Goal: Information Seeking & Learning: Learn about a topic

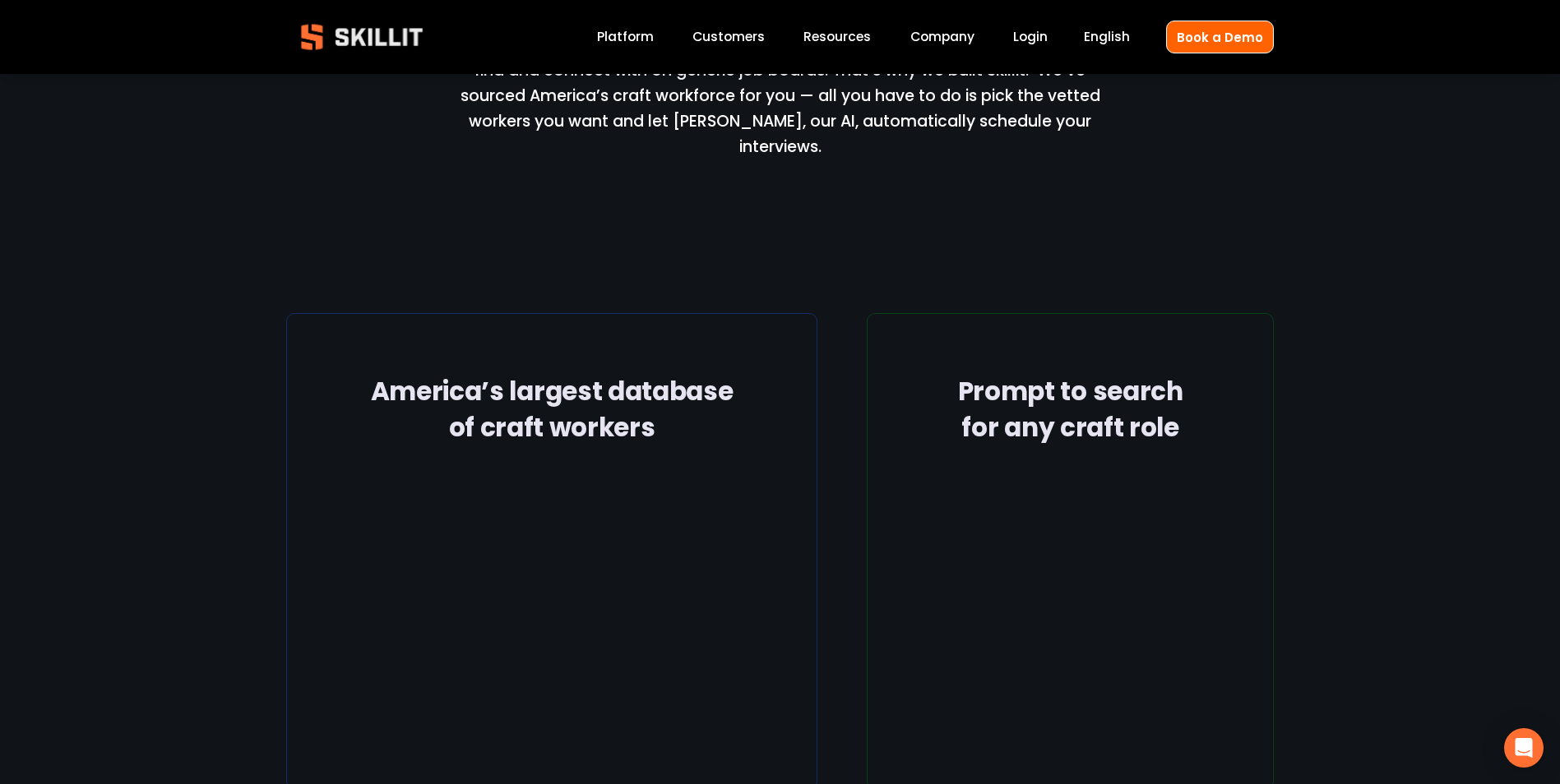
scroll to position [2055, 0]
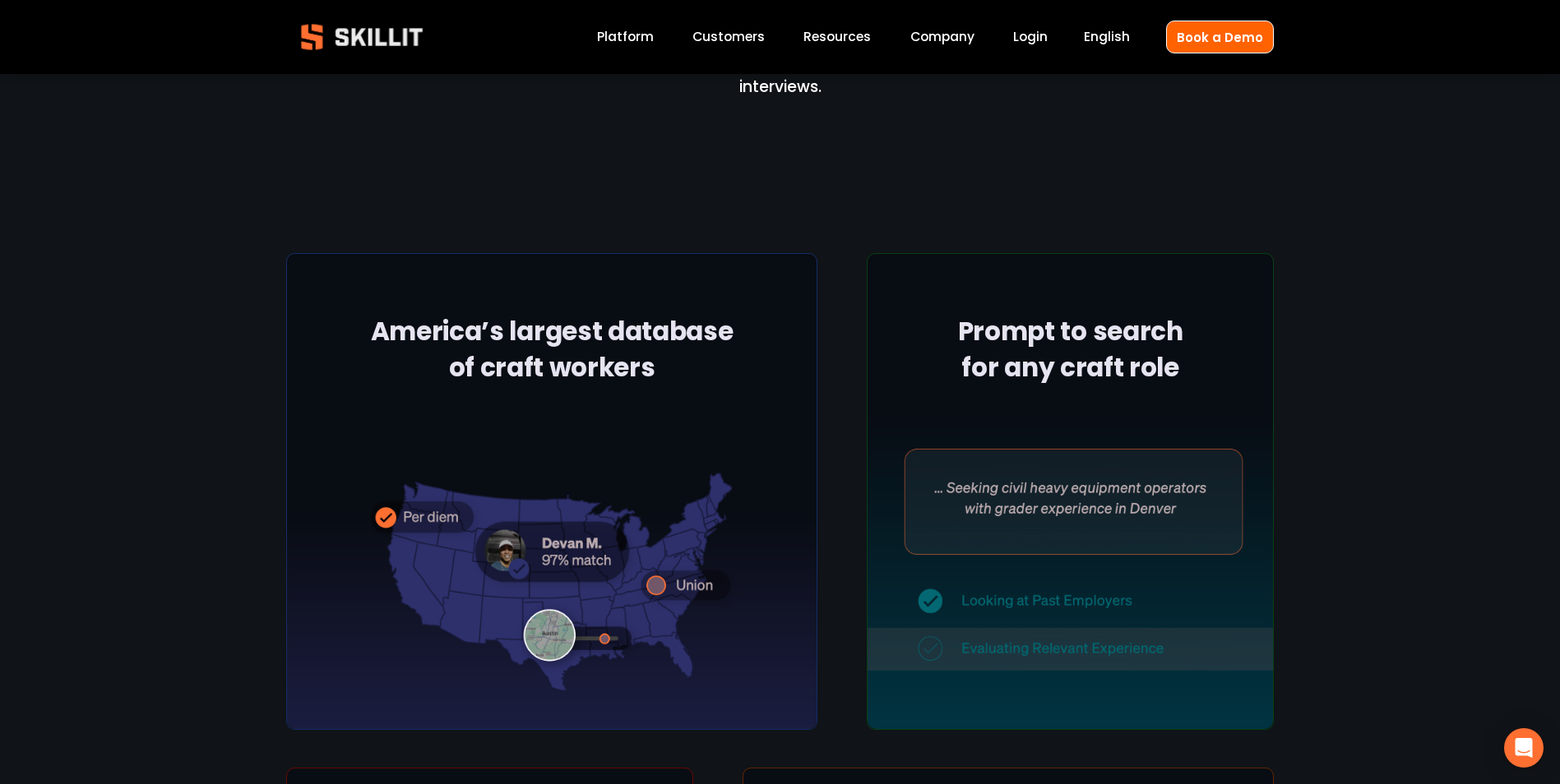
click at [632, 33] on link "Platform" at bounding box center [625, 37] width 57 height 22
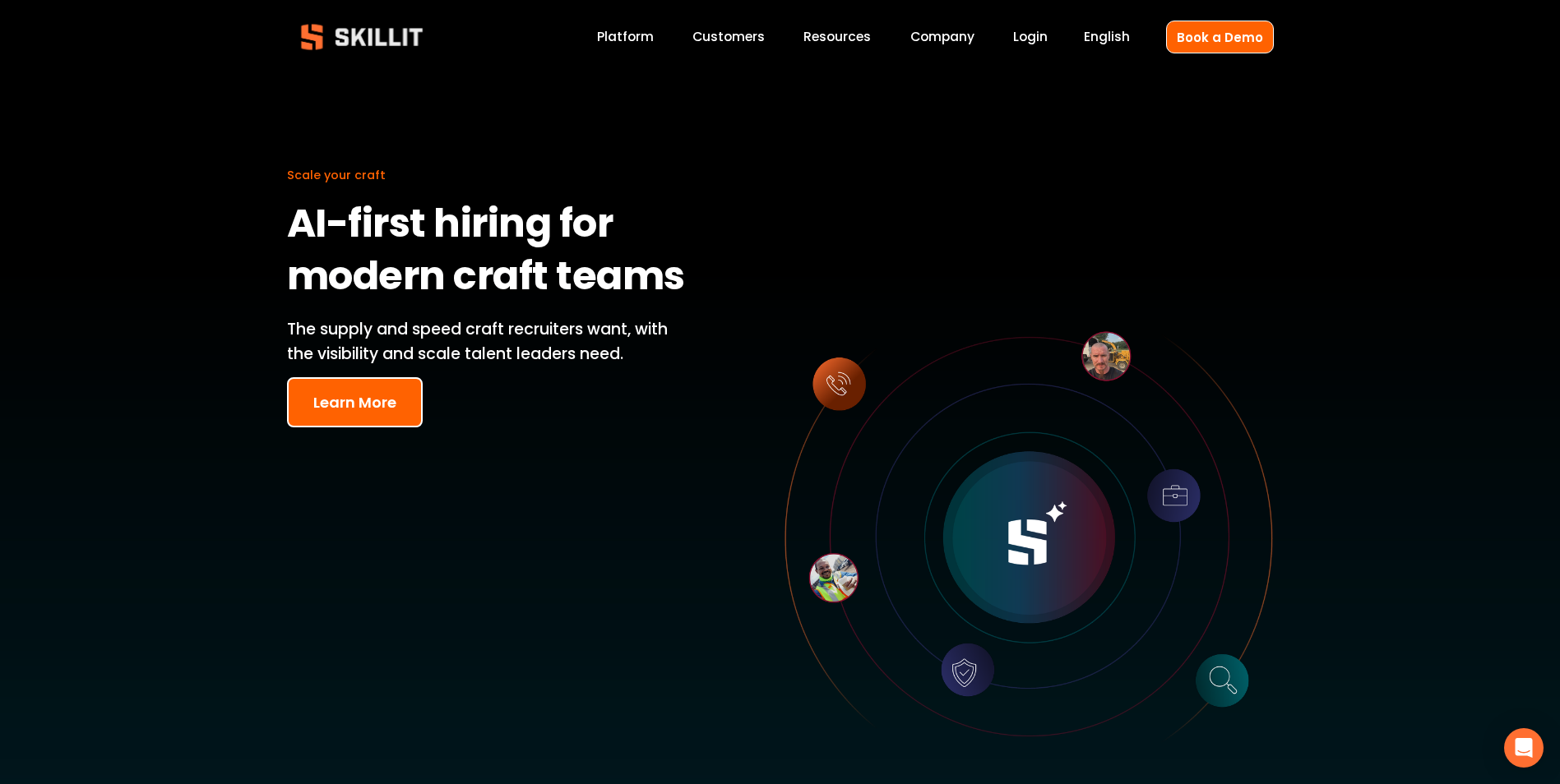
click at [0, 0] on link "Pricing" at bounding box center [0, 0] width 0 height 0
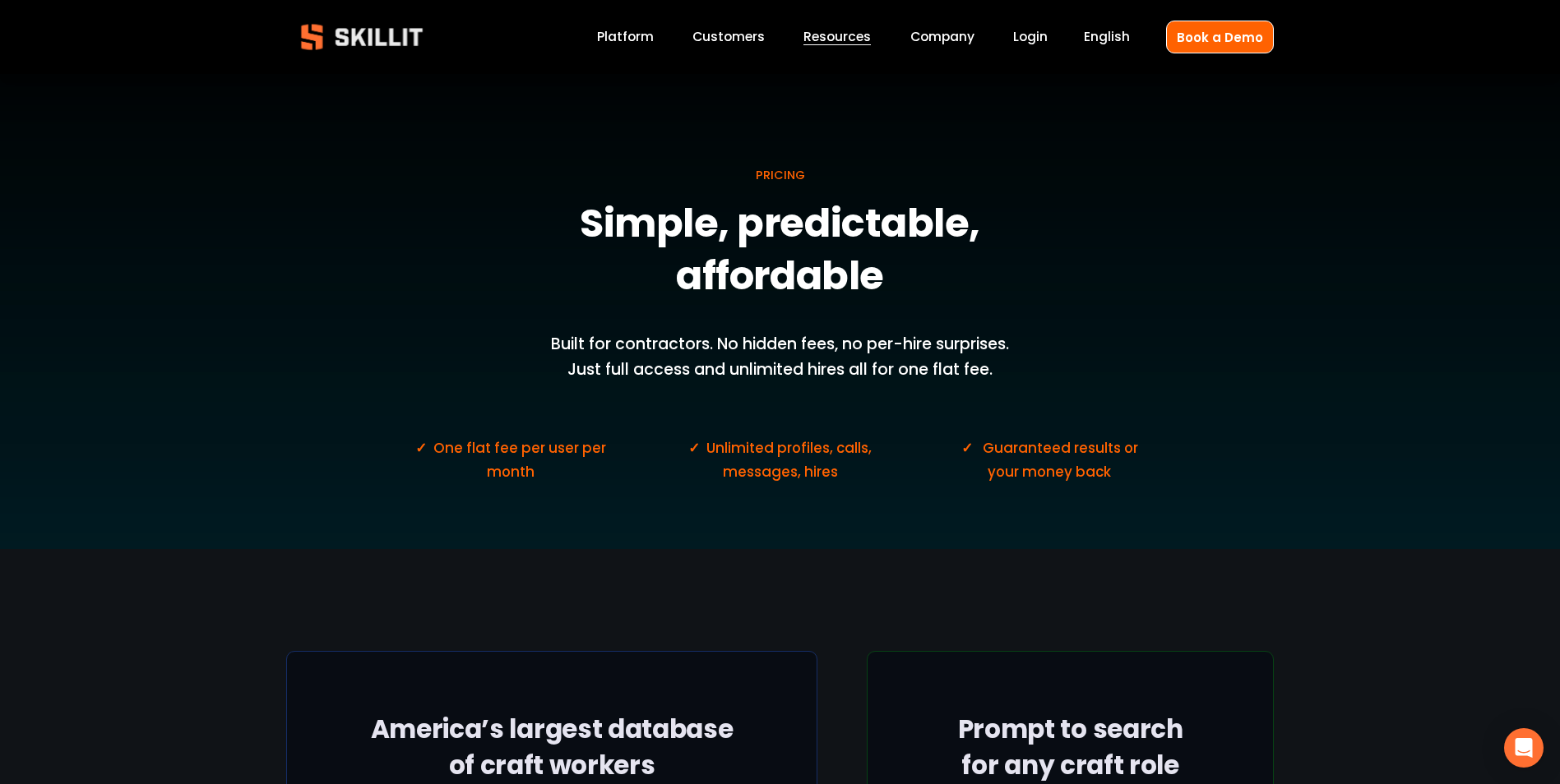
click at [640, 43] on link "Platform" at bounding box center [625, 37] width 57 height 22
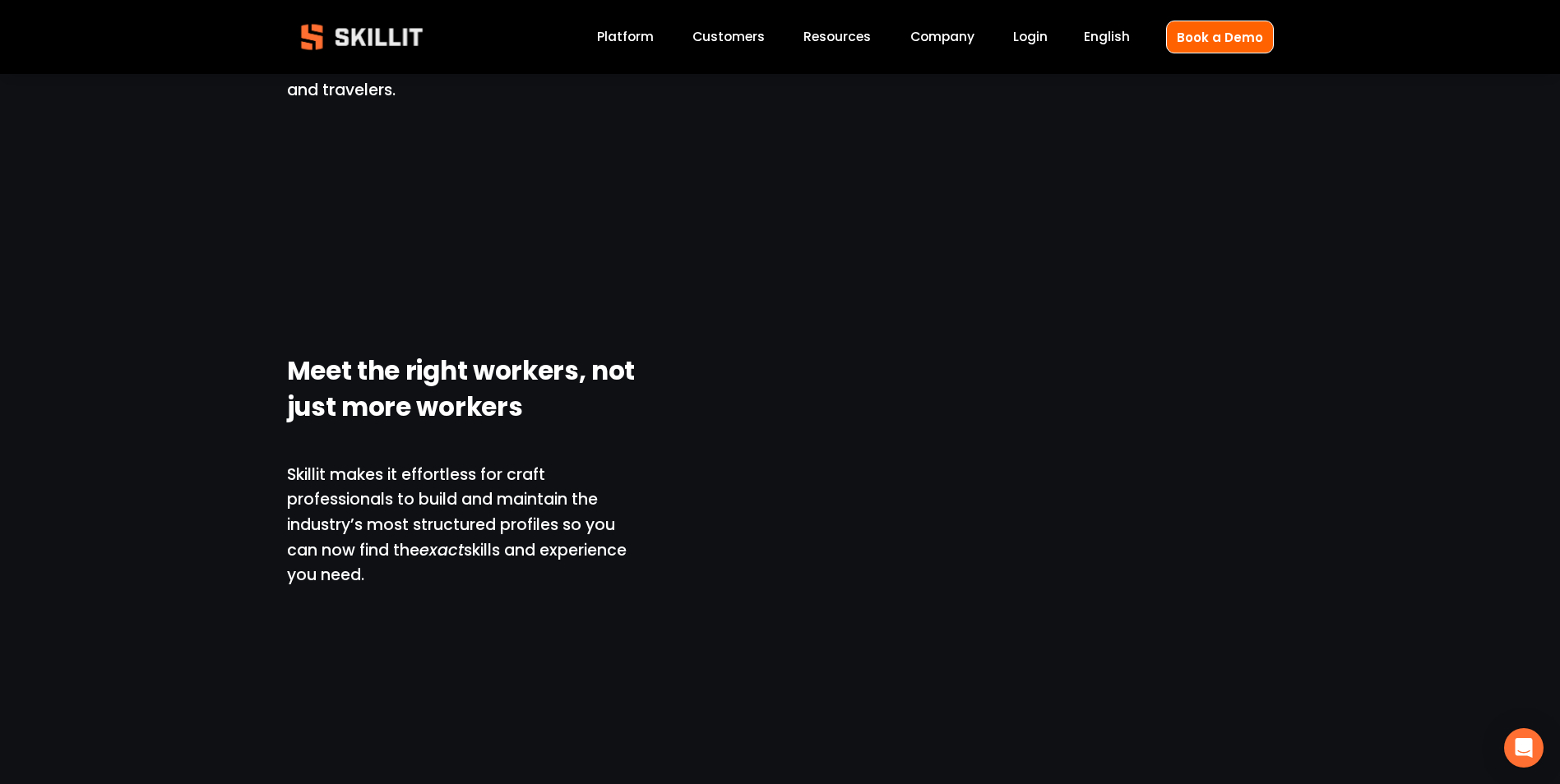
scroll to position [1480, 0]
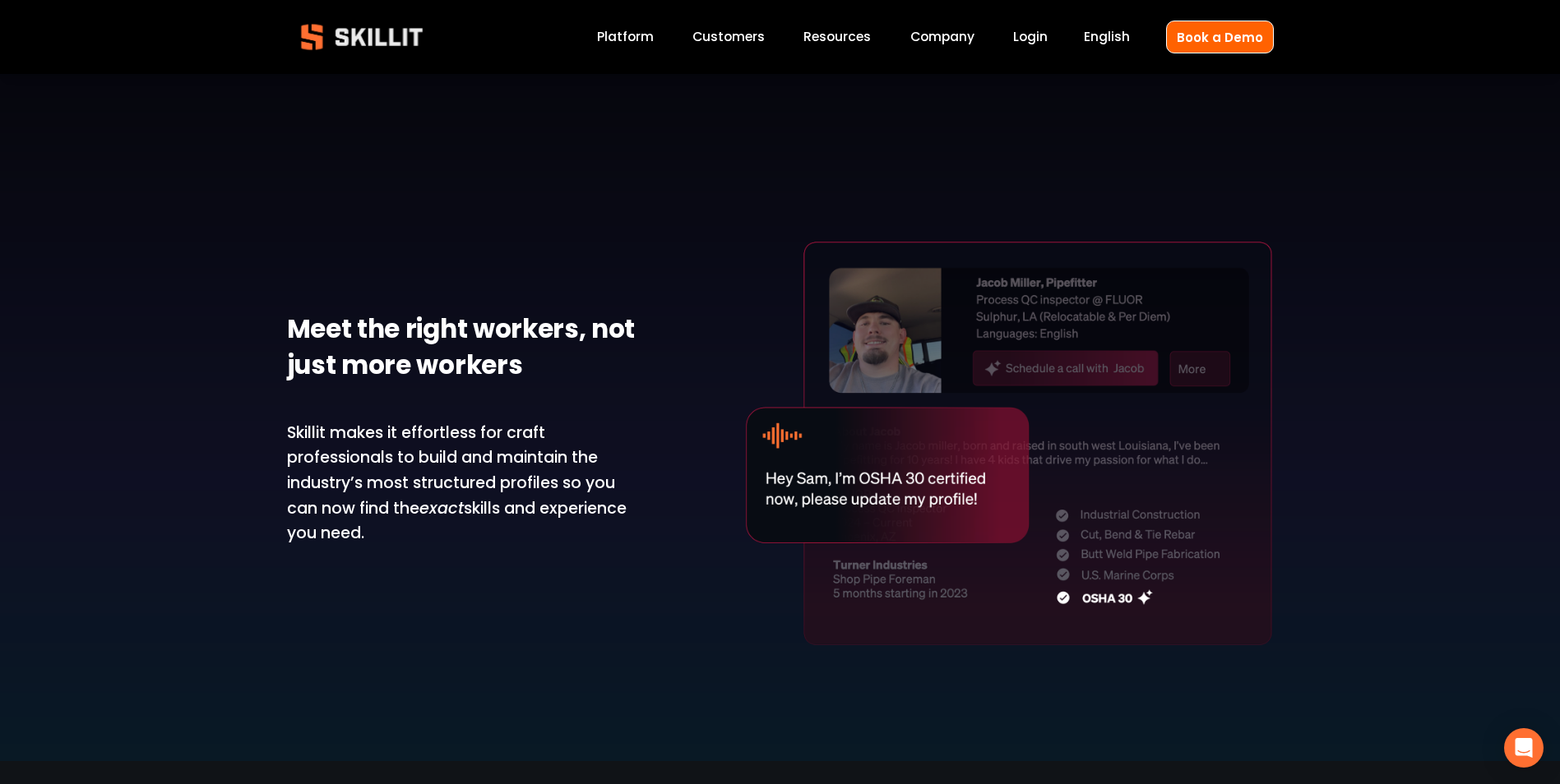
click at [651, 35] on link "Platform" at bounding box center [625, 37] width 57 height 22
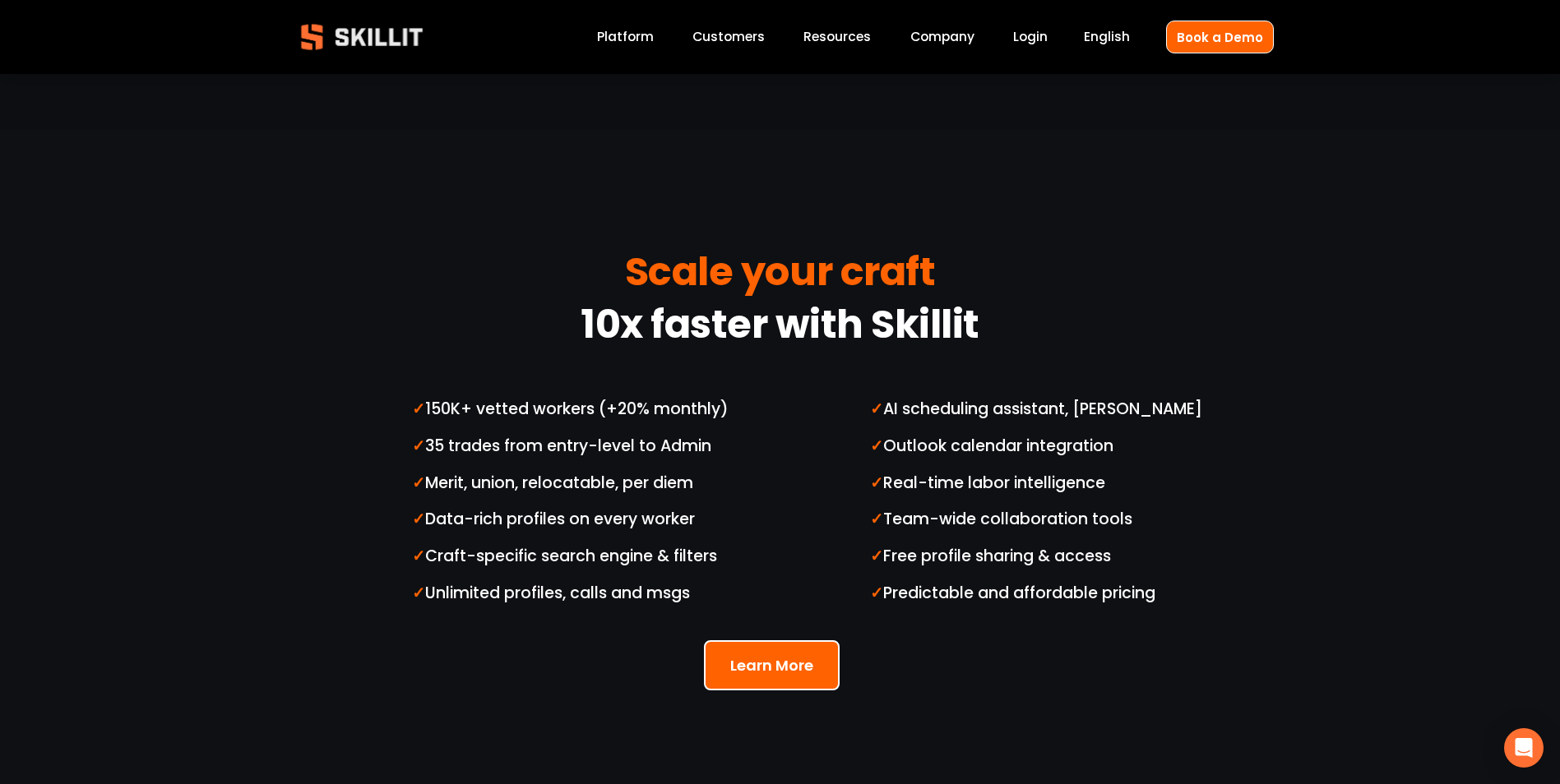
scroll to position [4110, 0]
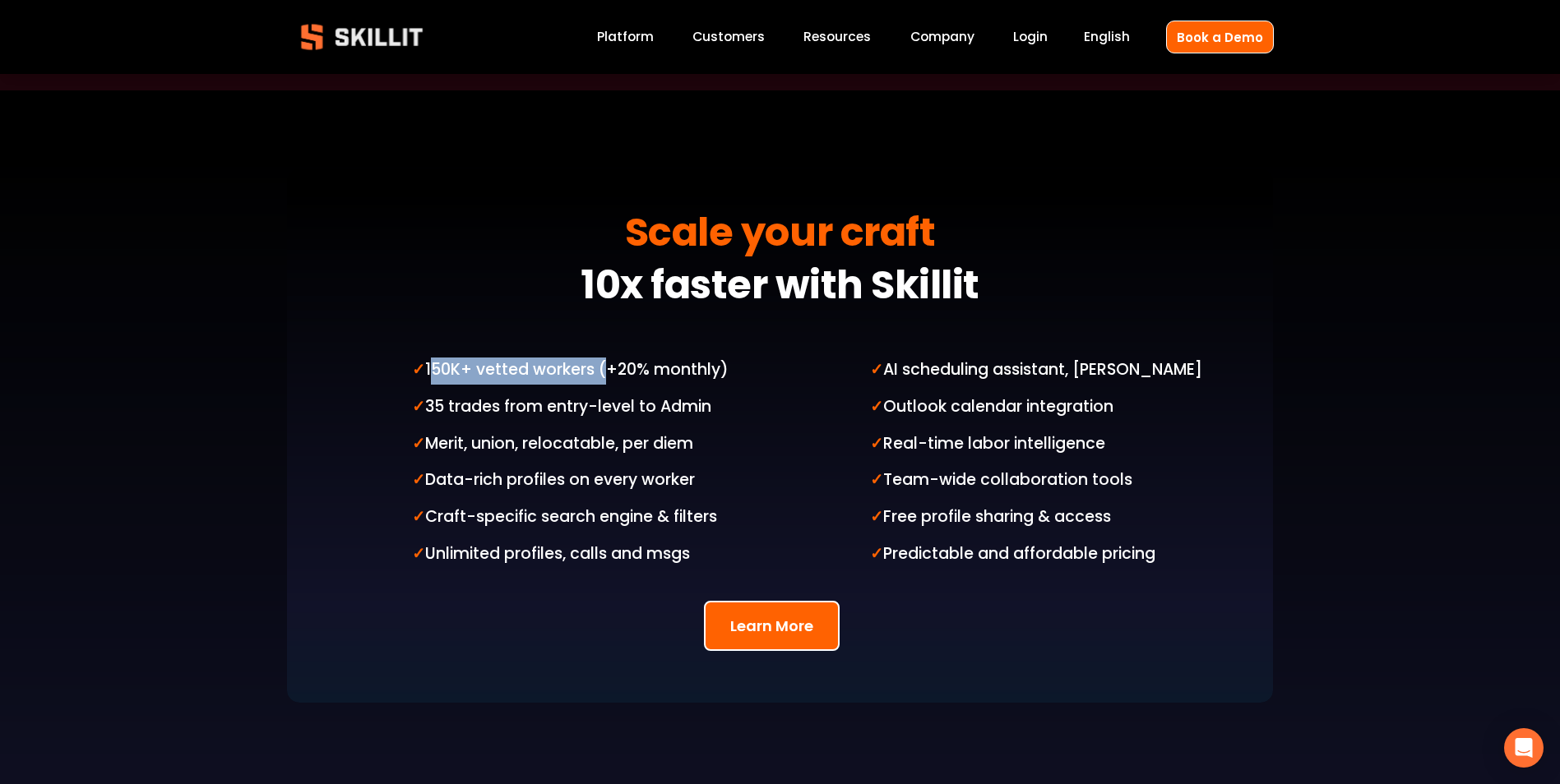
drag, startPoint x: 429, startPoint y: 339, endPoint x: 598, endPoint y: 334, distance: 169.1
click at [598, 358] on p "✓ 150K+ vetted workers (+20% monthly)" at bounding box center [592, 371] width 361 height 27
copy p "150K+ vetted workers"
click at [302, 460] on div at bounding box center [781, 437] width 987 height 534
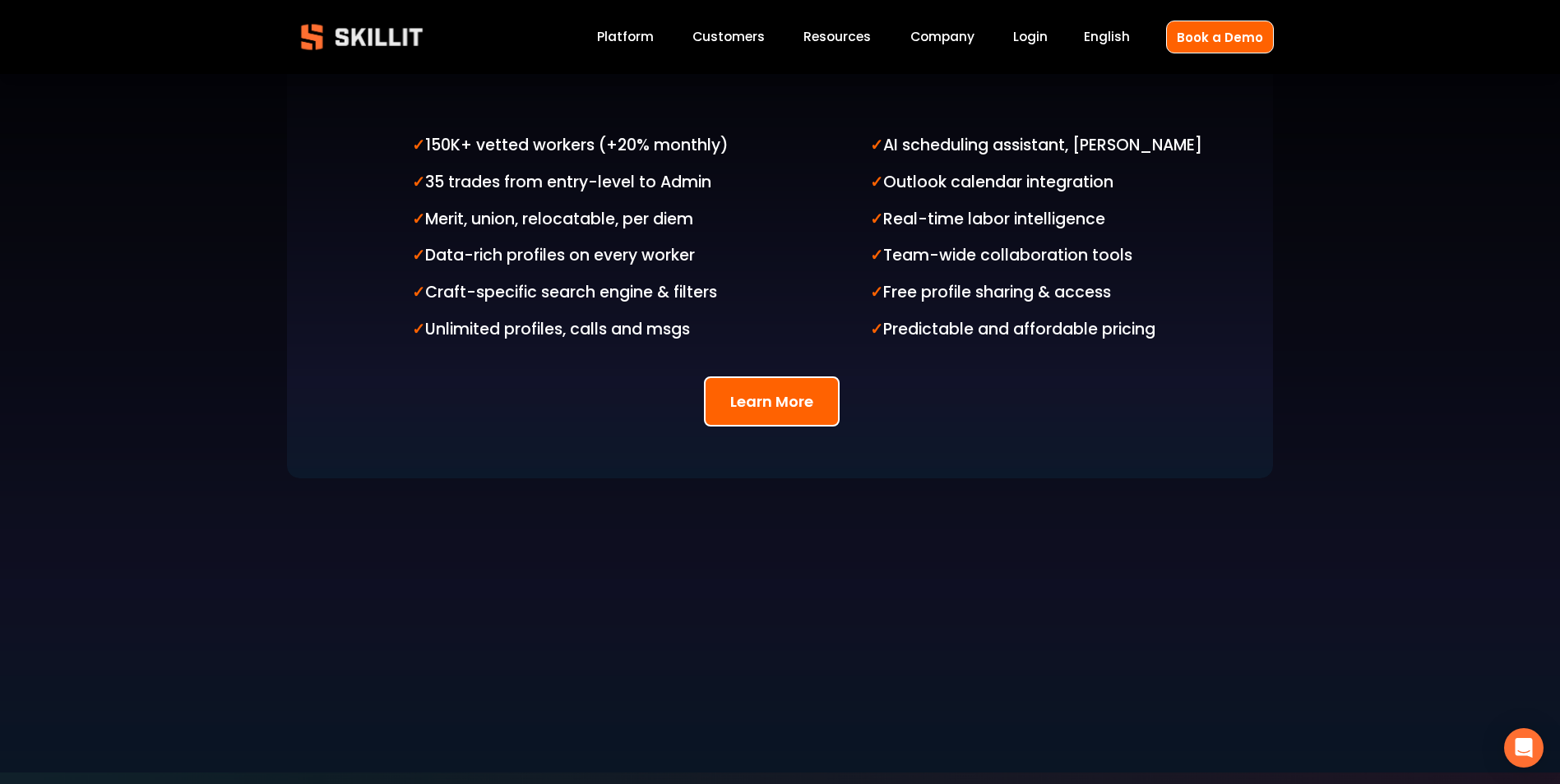
scroll to position [4357, 0]
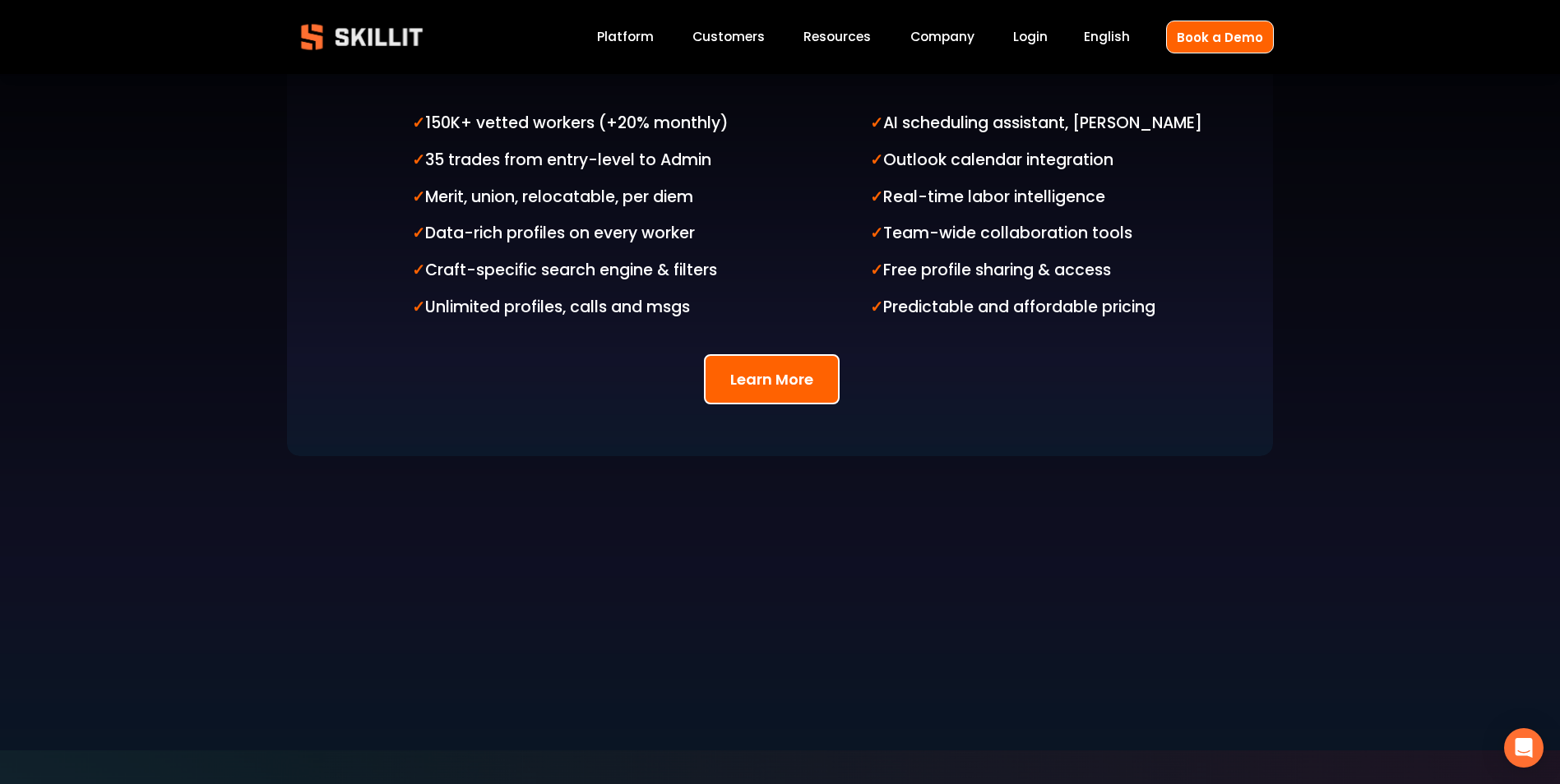
click at [747, 354] on button "Learn More" at bounding box center [771, 379] width 135 height 50
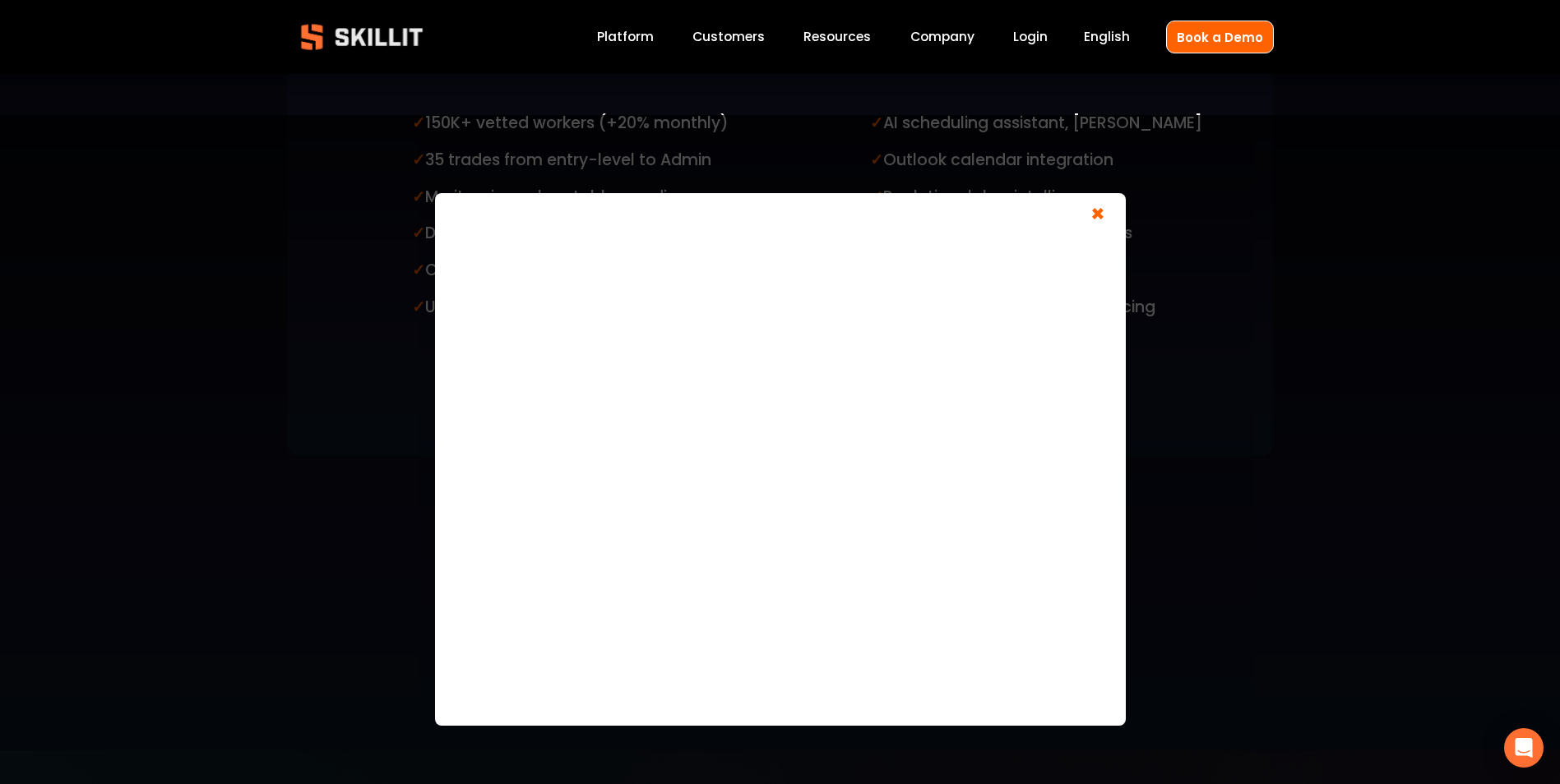
click at [1092, 223] on span "×" at bounding box center [1098, 217] width 31 height 31
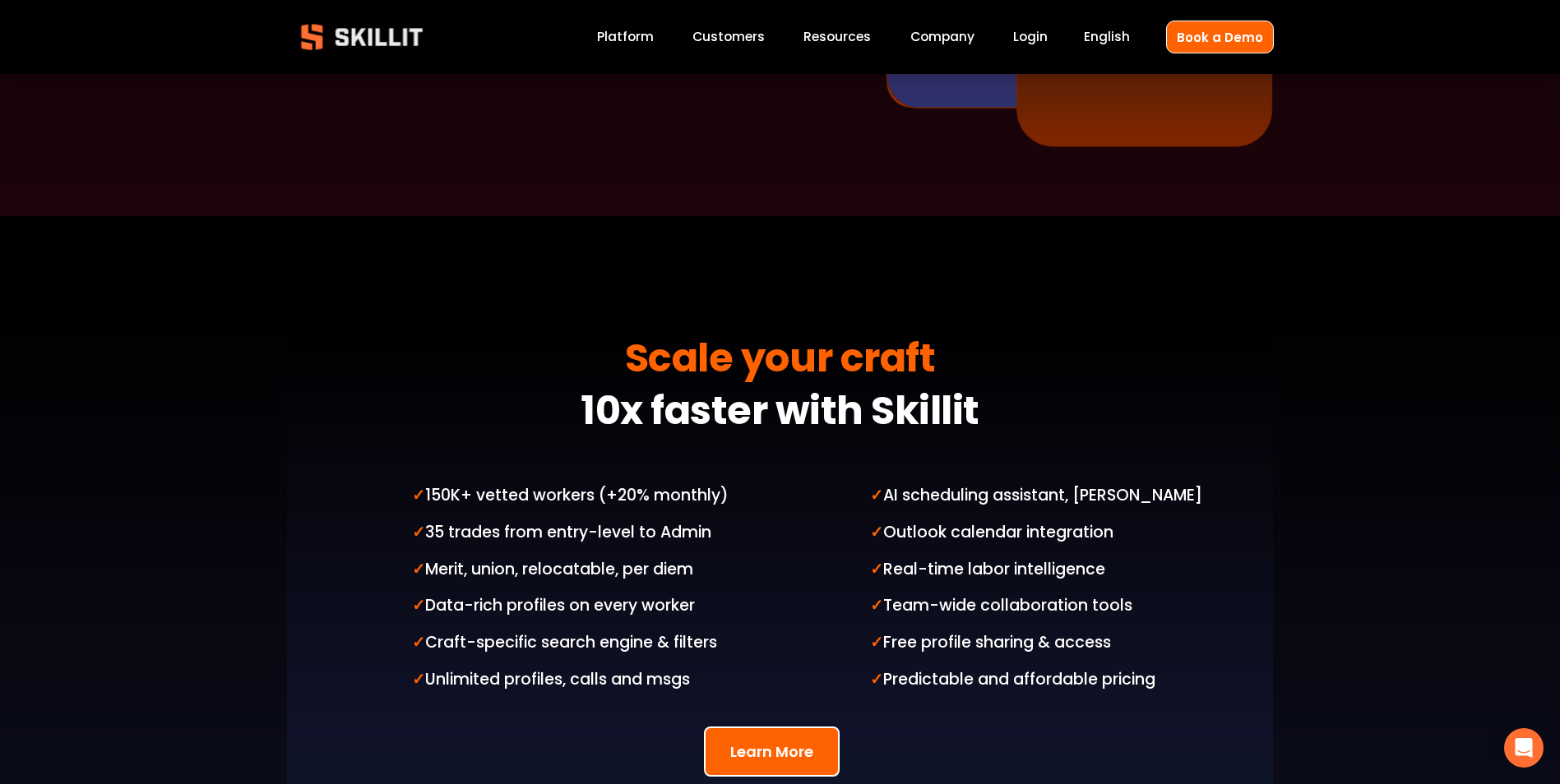
scroll to position [3956, 0]
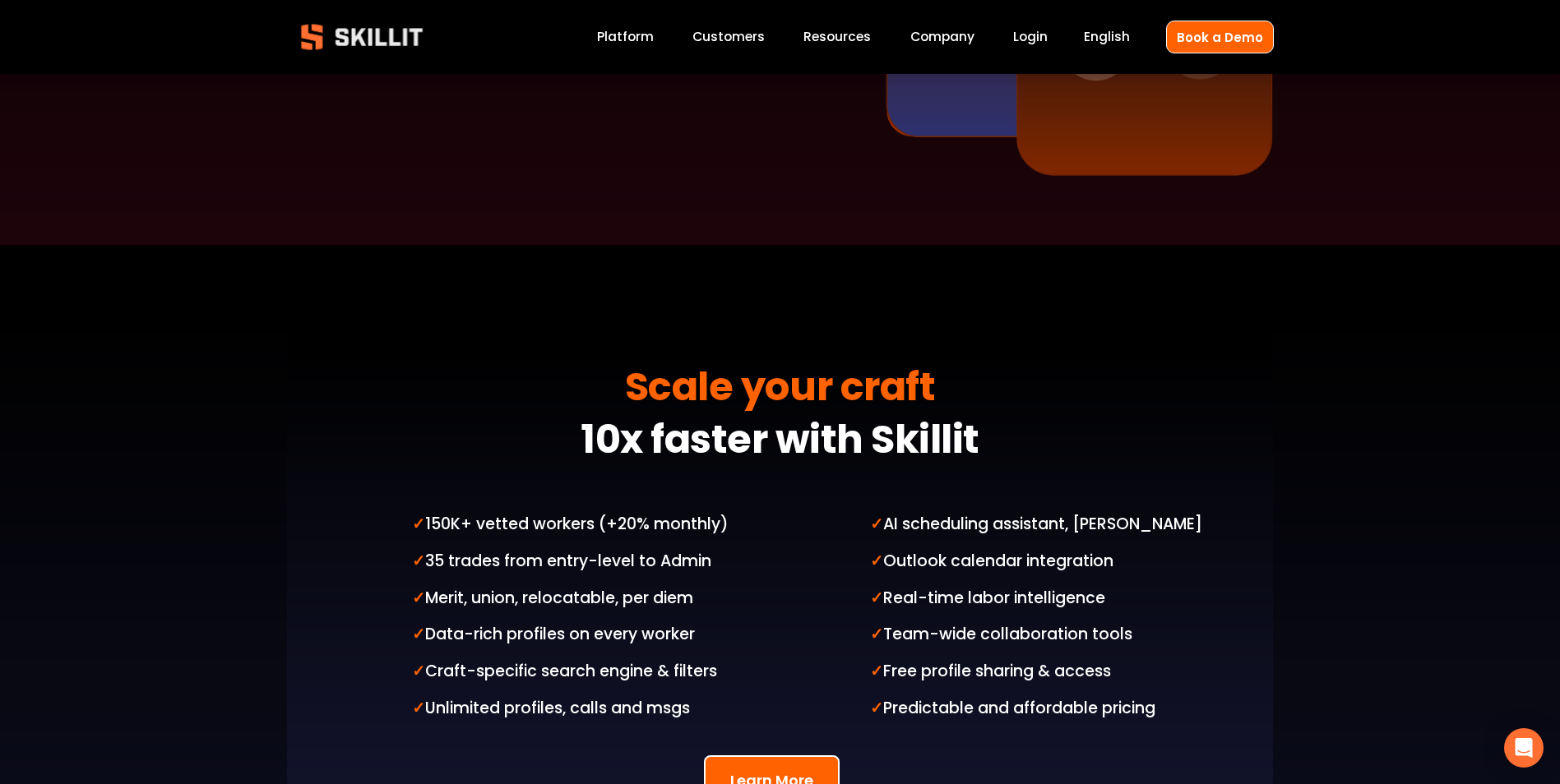
click at [0, 0] on span "Pricing" at bounding box center [0, 0] width 0 height 0
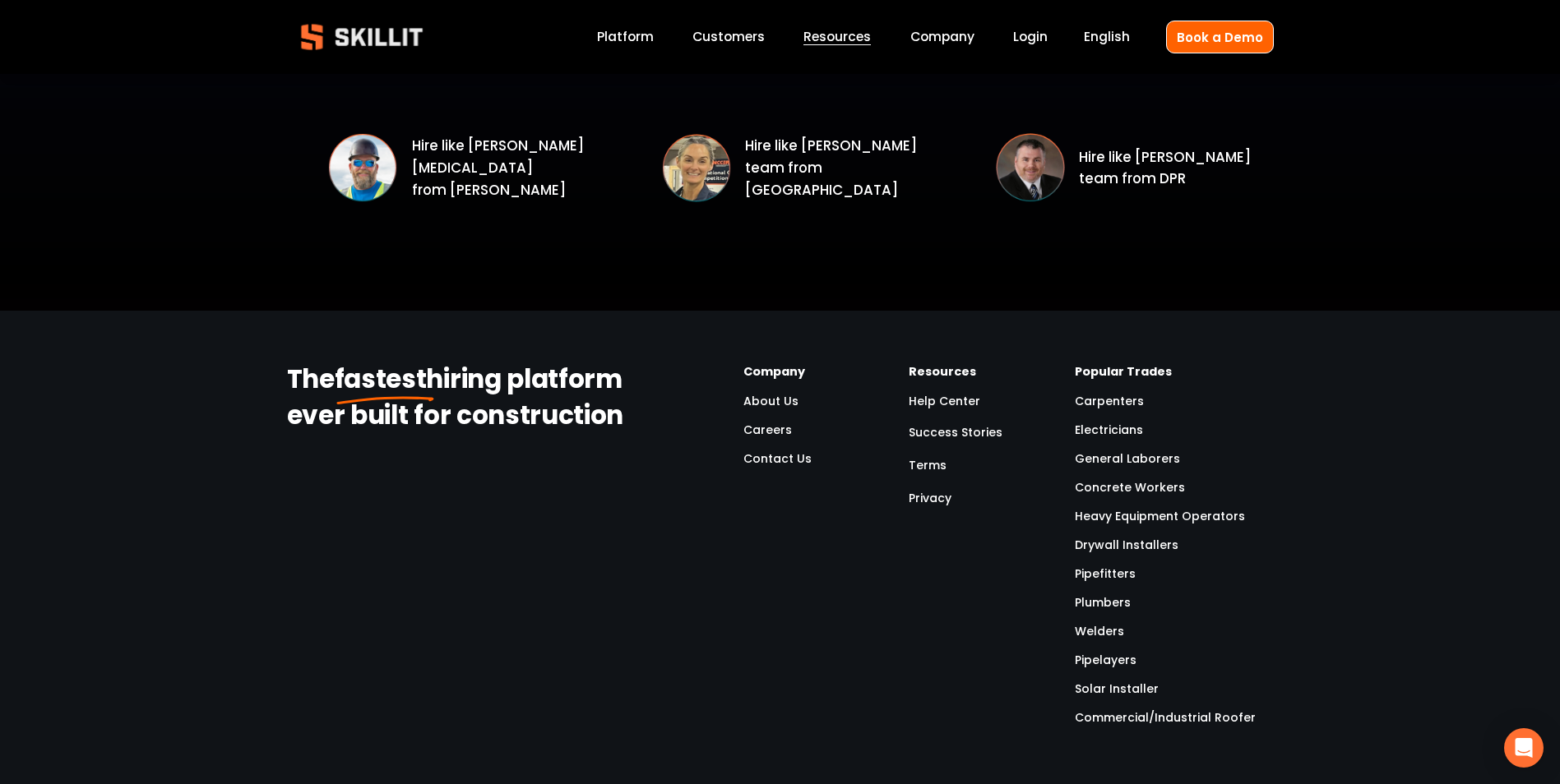
scroll to position [2548, 0]
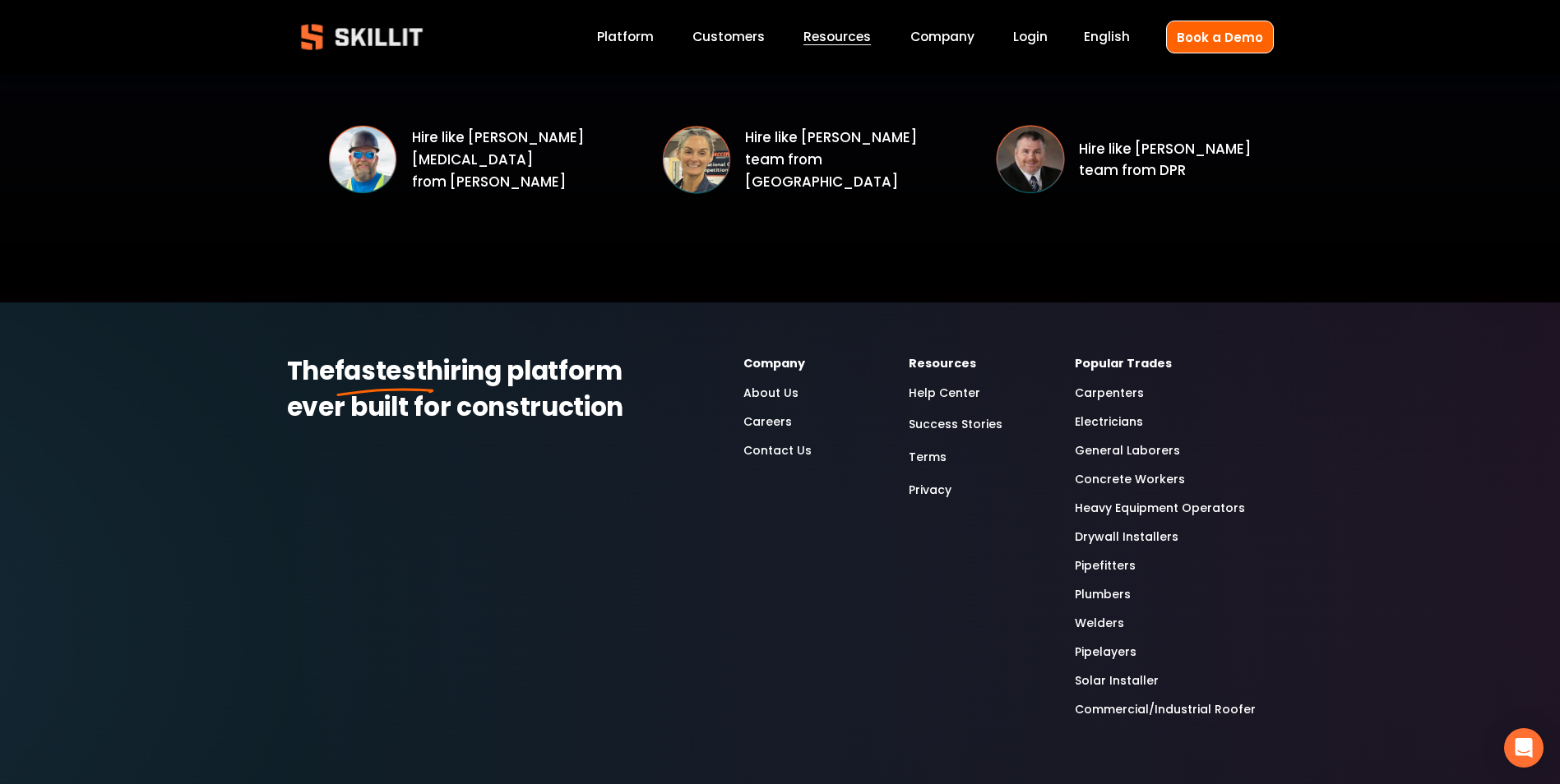
click at [950, 395] on link "Help Center" at bounding box center [944, 394] width 72 height 19
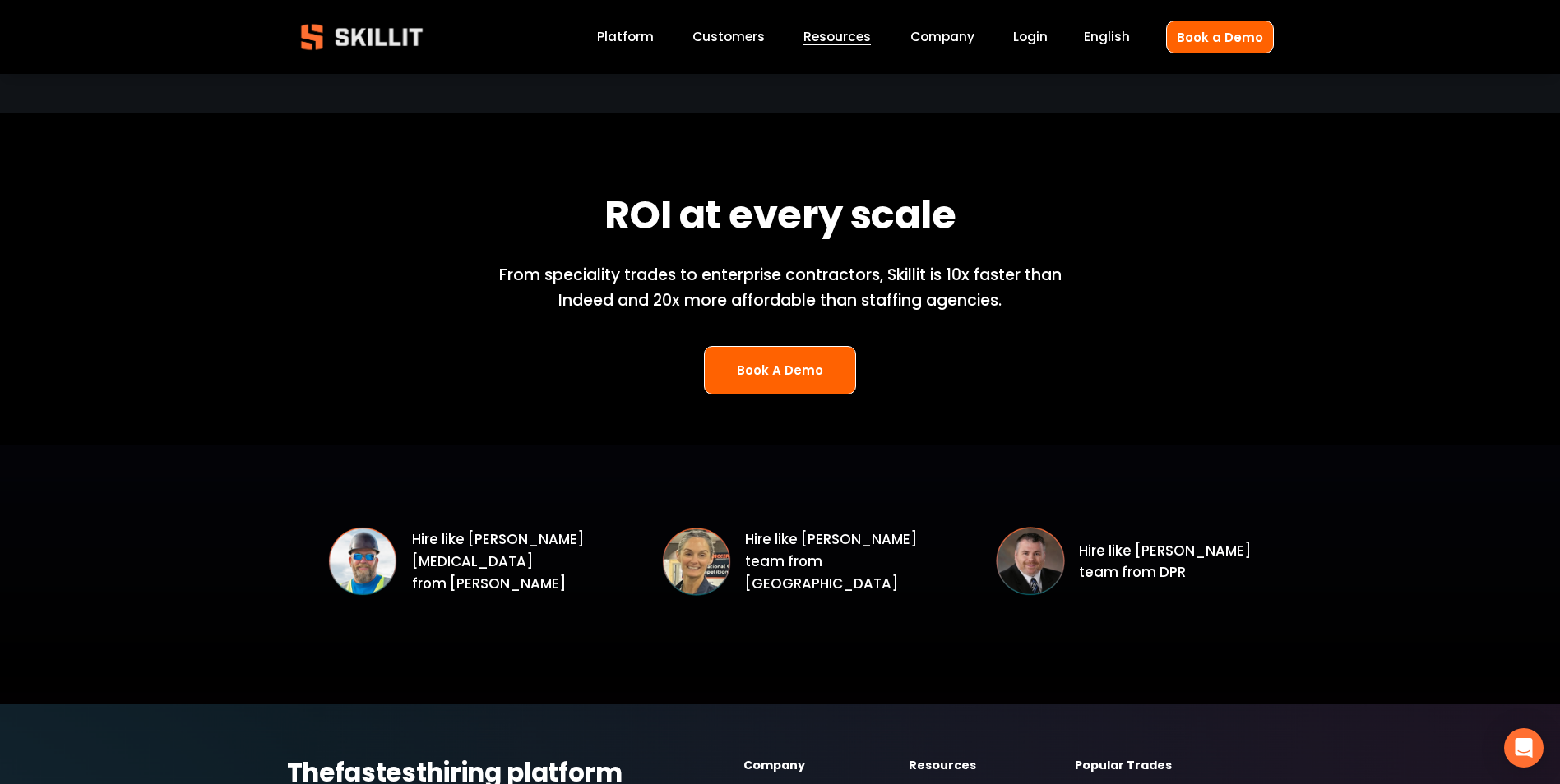
scroll to position [2137, 0]
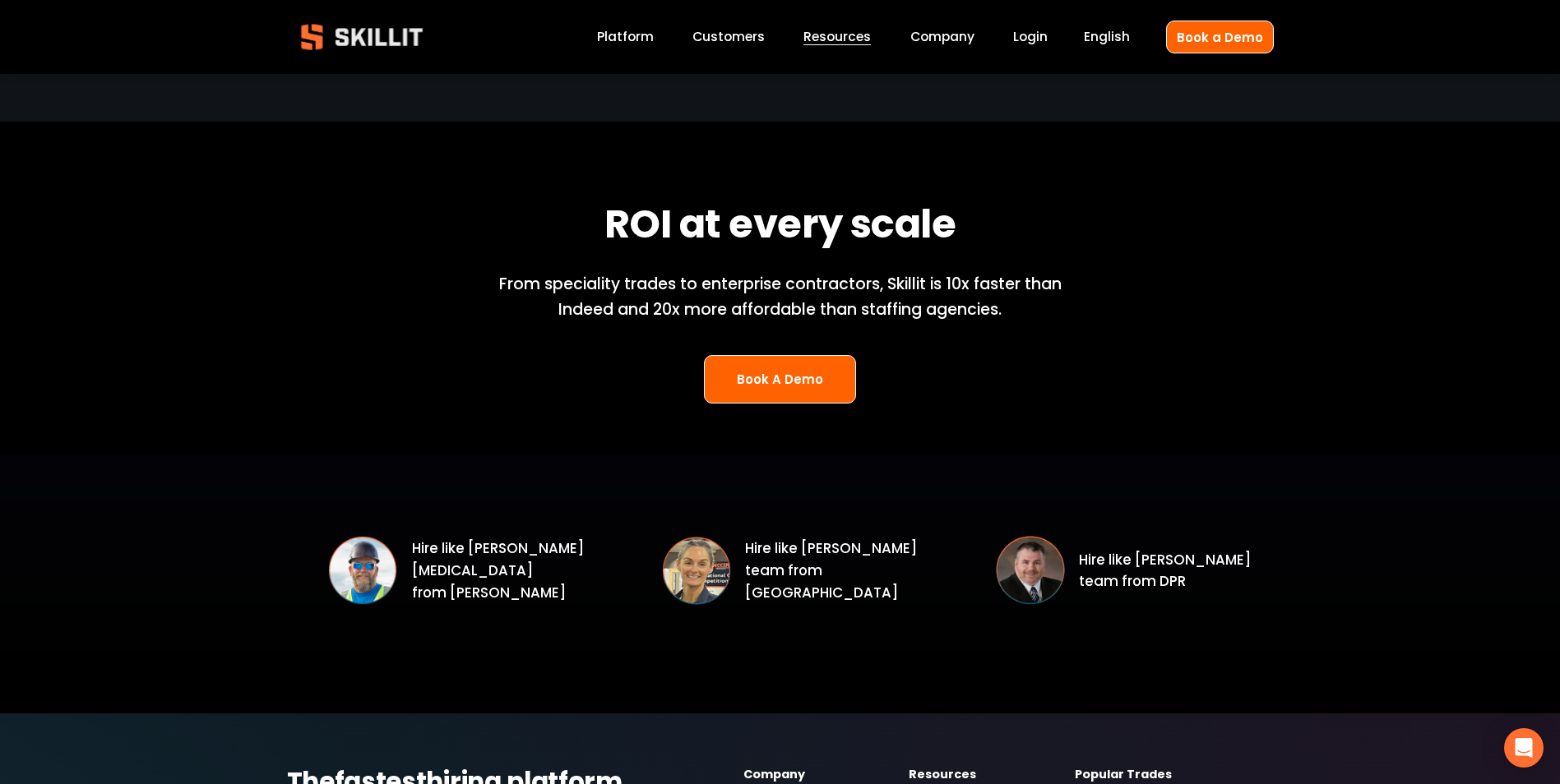
click at [632, 43] on link "Platform" at bounding box center [625, 37] width 57 height 22
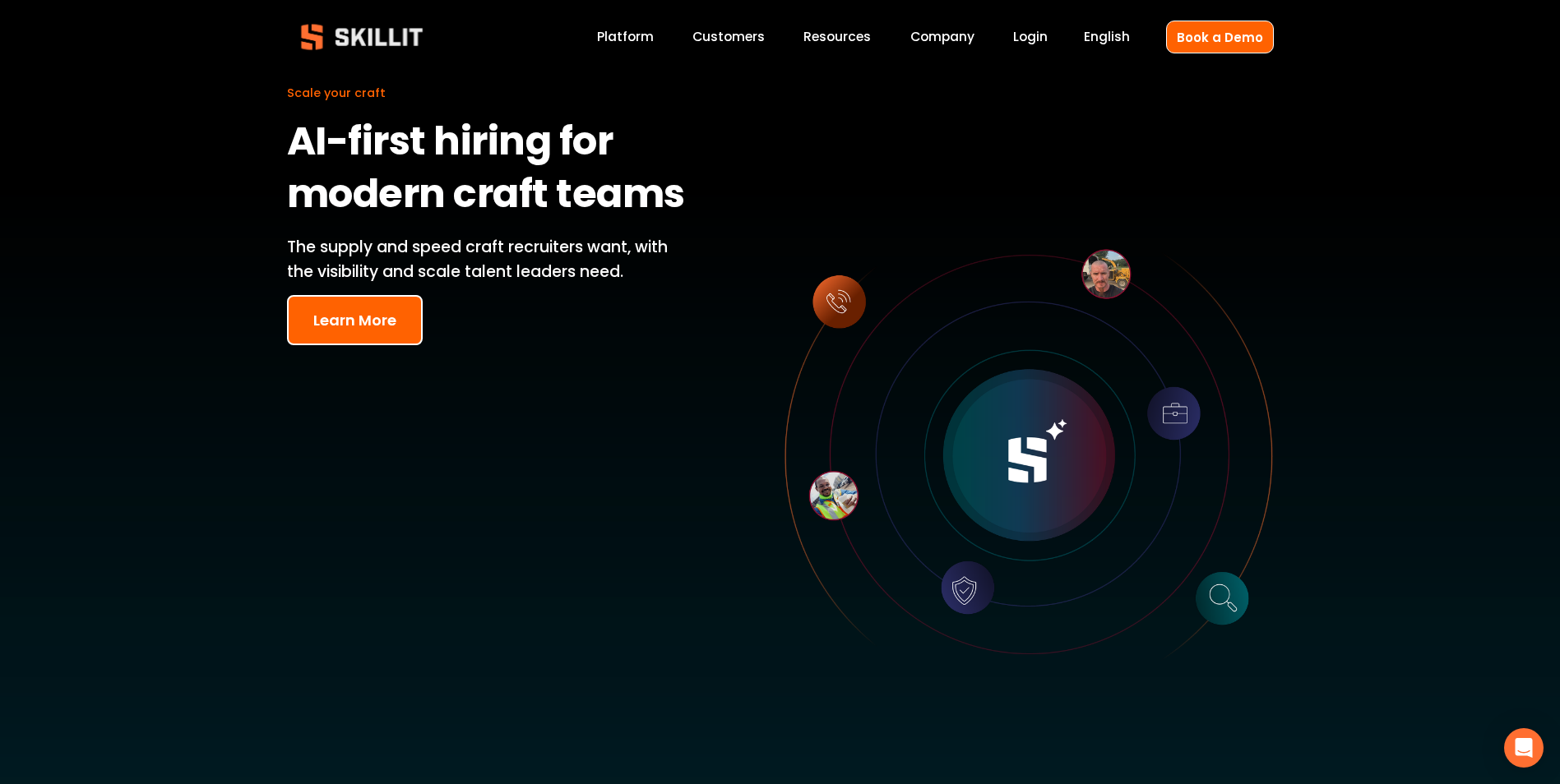
scroll to position [164, 0]
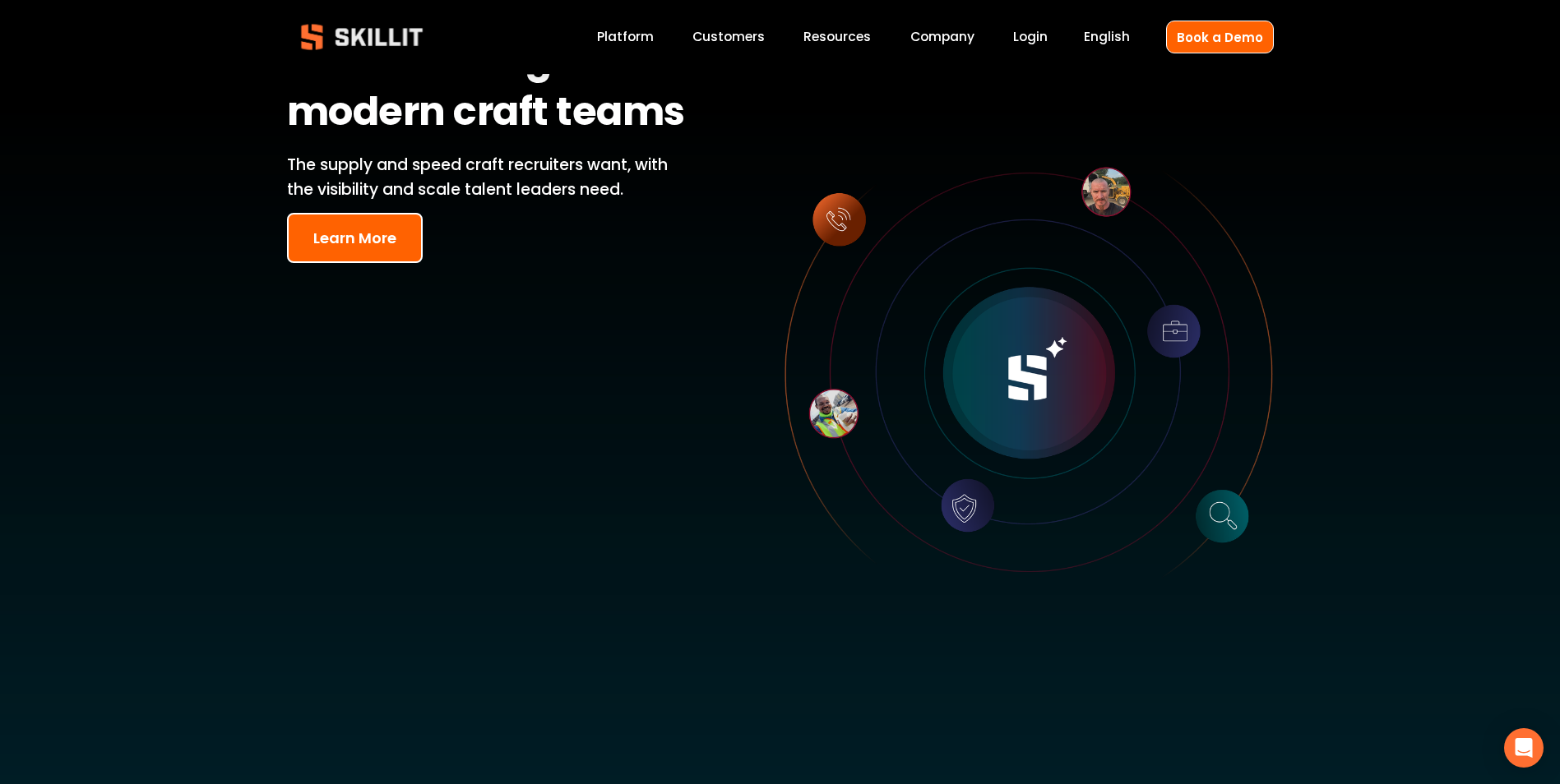
click at [388, 245] on button "Learn More" at bounding box center [355, 237] width 135 height 50
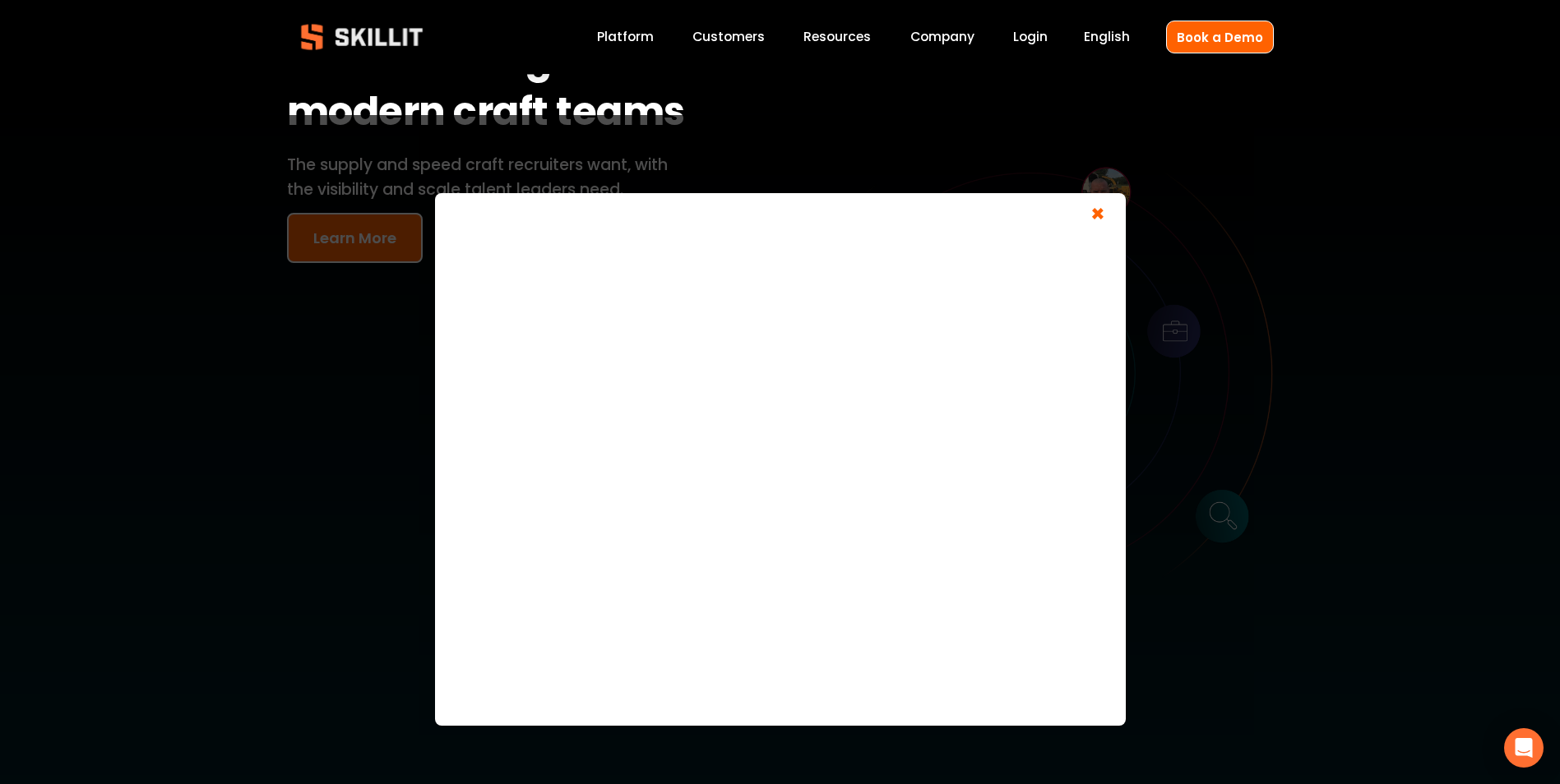
click at [1107, 211] on span "×" at bounding box center [1098, 217] width 31 height 31
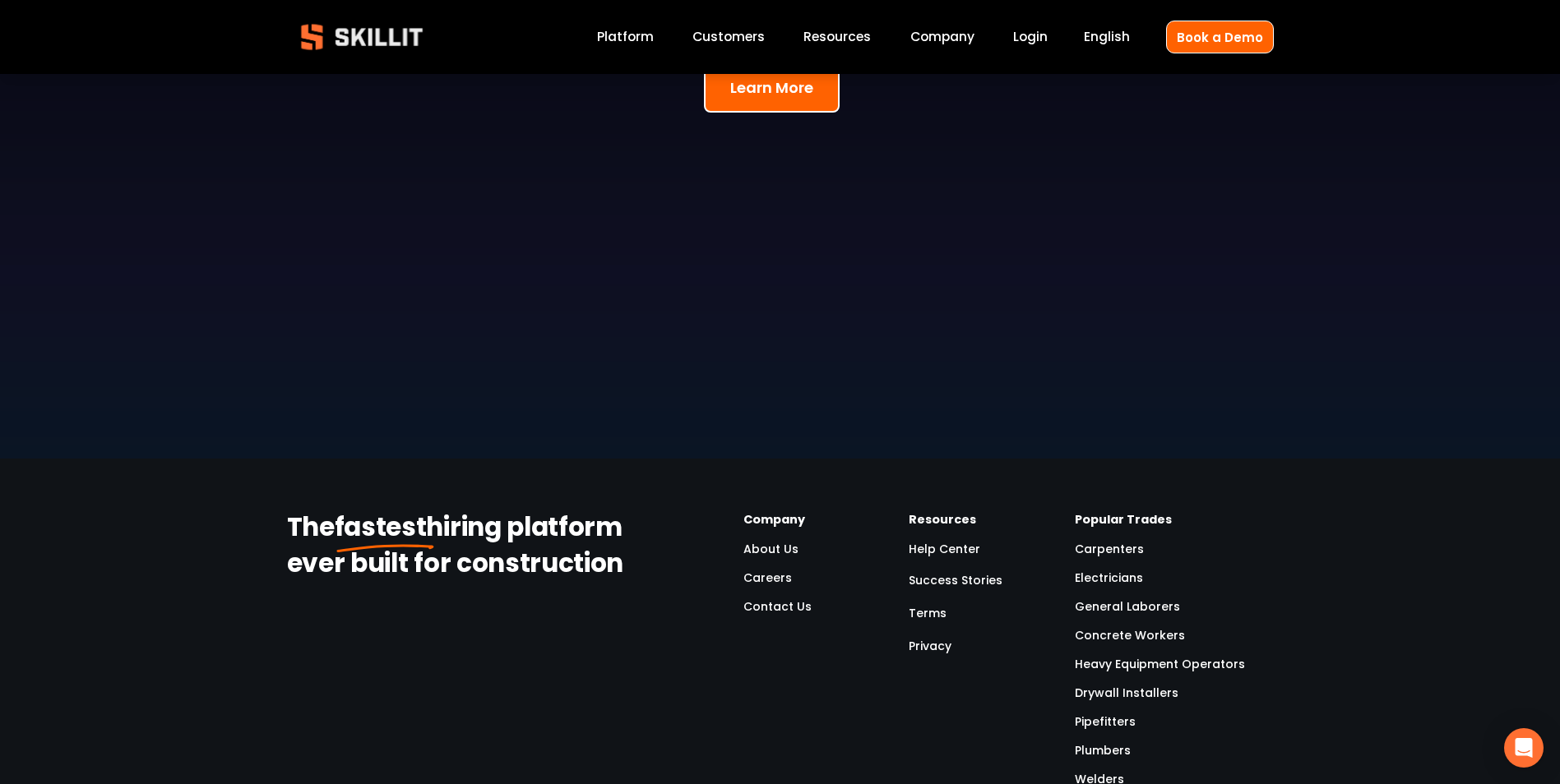
scroll to position [4686, 0]
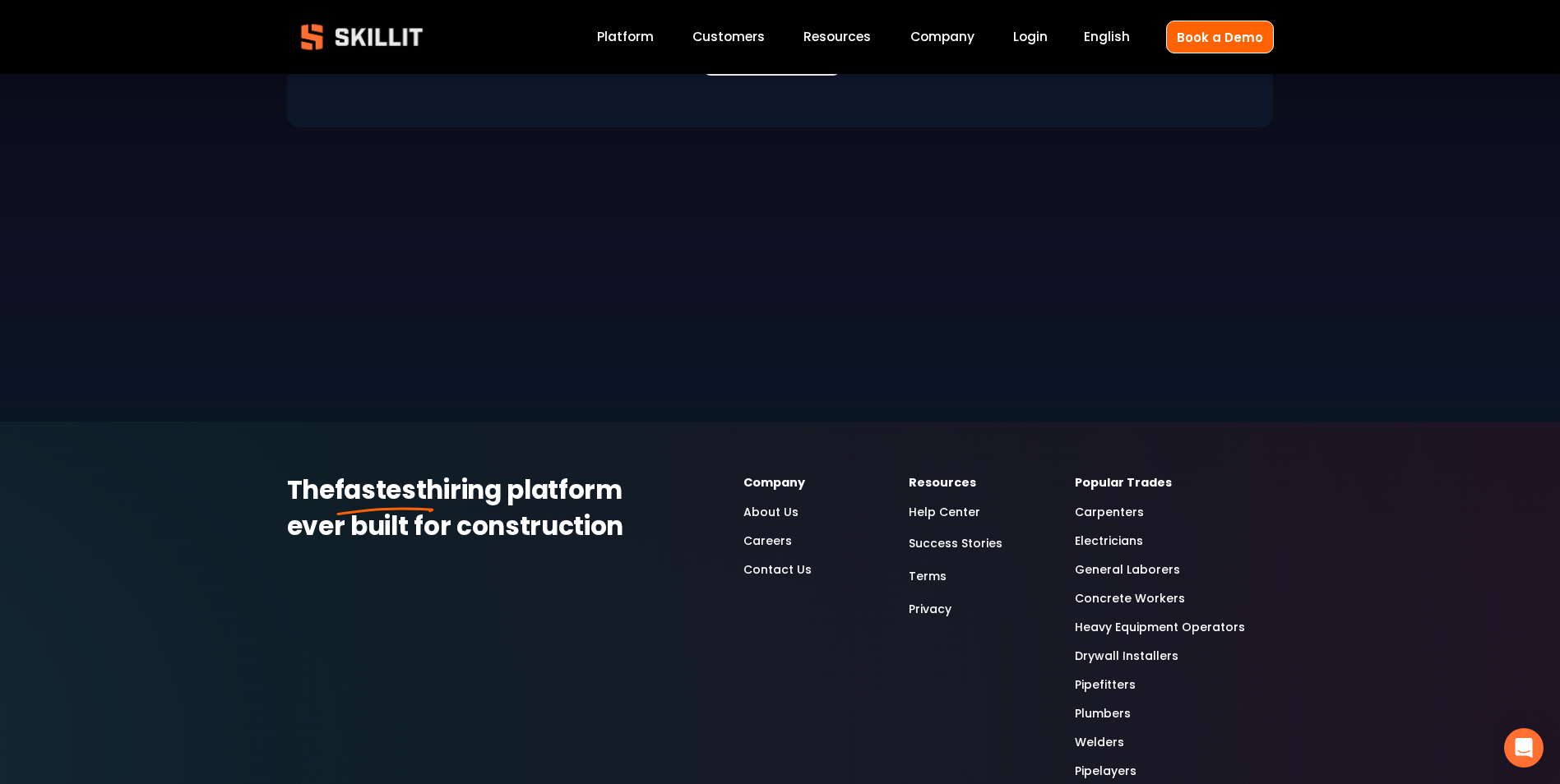
click at [769, 503] on link "About Us" at bounding box center [770, 512] width 55 height 19
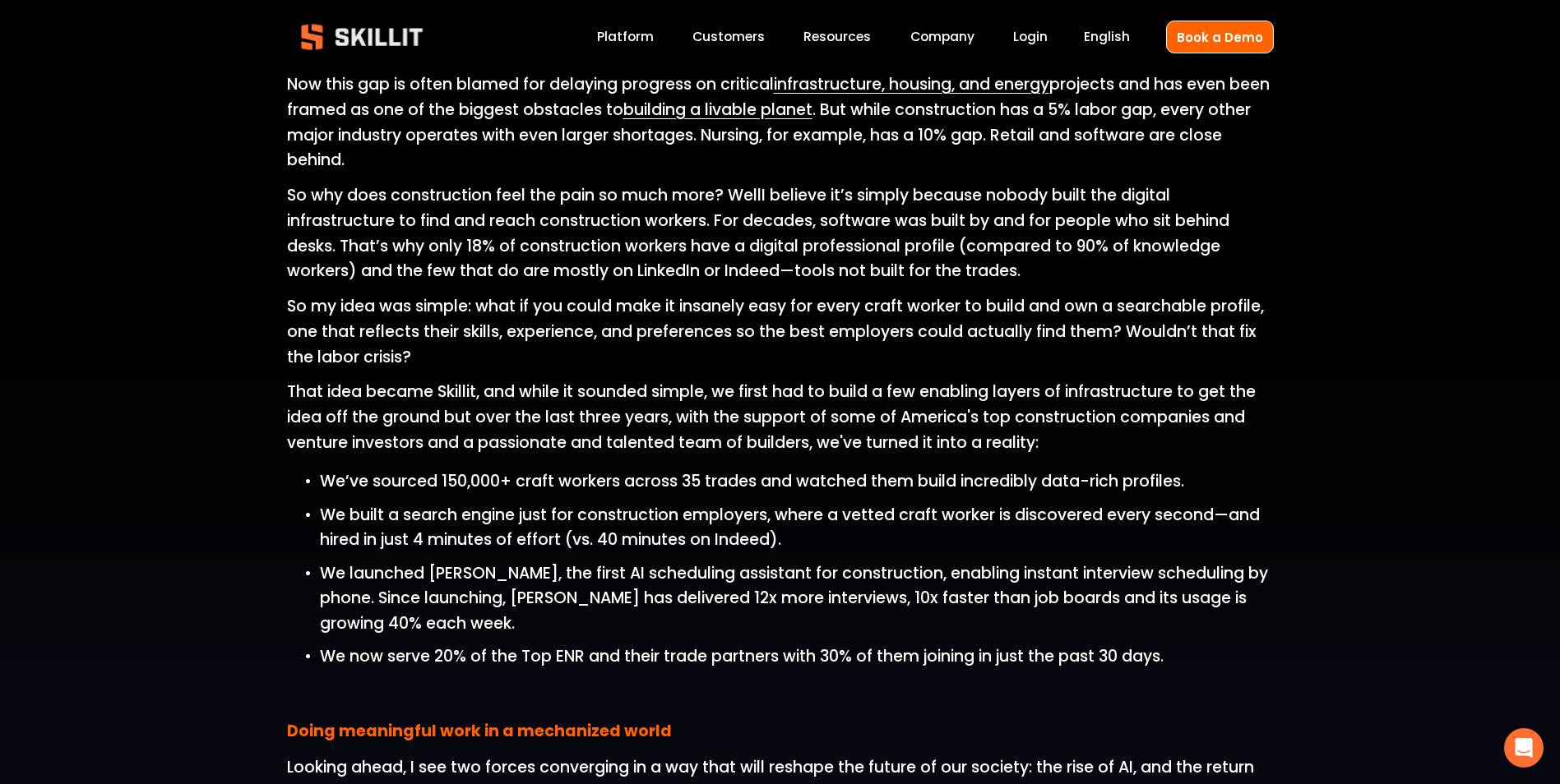
scroll to position [1316, 0]
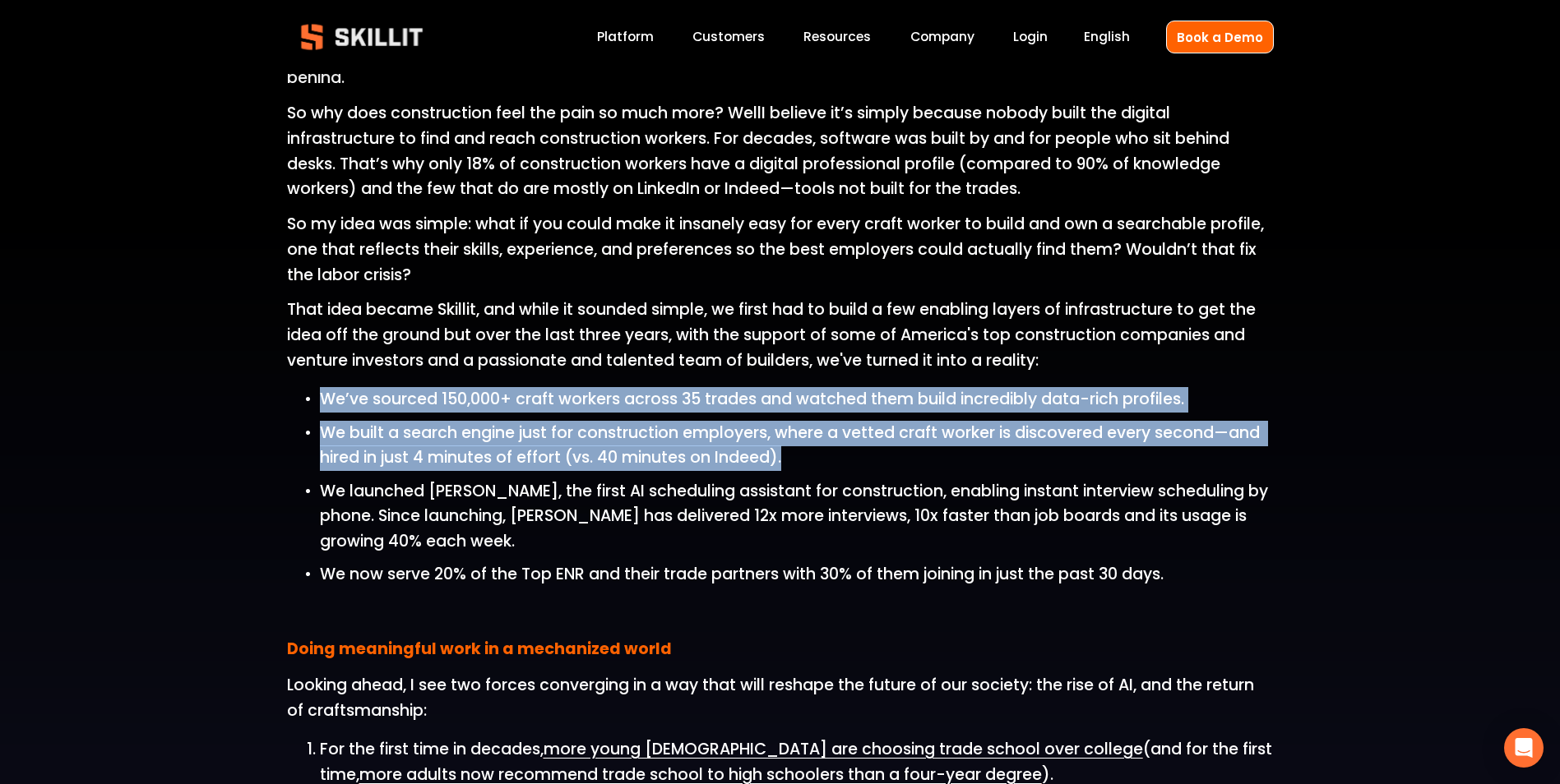
drag, startPoint x: 319, startPoint y: 400, endPoint x: 901, endPoint y: 468, distance: 586.0
click at [901, 468] on ul "We’ve sourced 150,000+ craft workers across 35 trades and watched them build in…" at bounding box center [781, 487] width 987 height 201
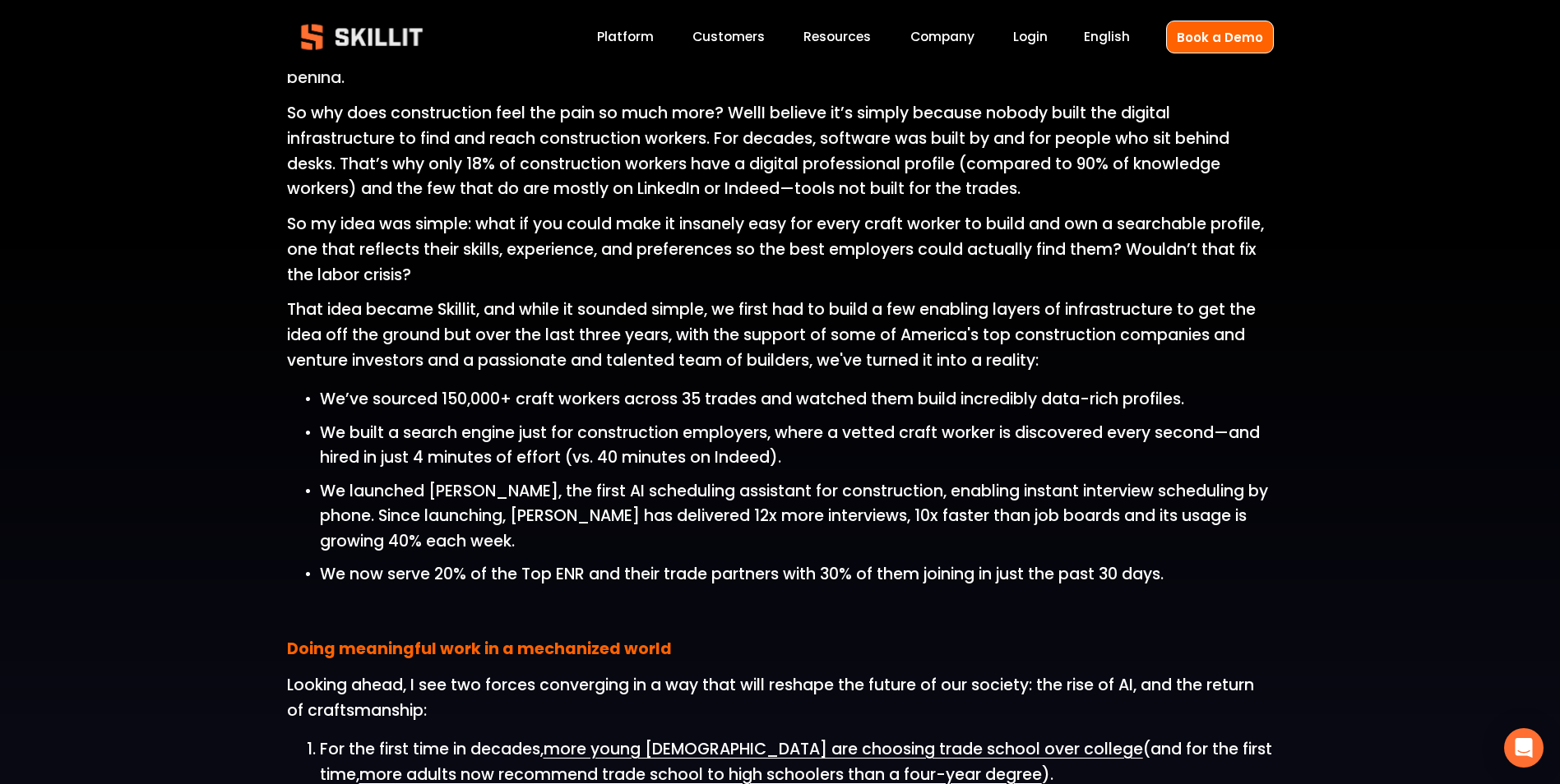
drag, startPoint x: 901, startPoint y: 468, endPoint x: 973, endPoint y: 558, distance: 115.3
click at [973, 558] on ul "We’ve sourced 150,000+ craft workers across 35 trades and watched them build in…" at bounding box center [781, 487] width 987 height 201
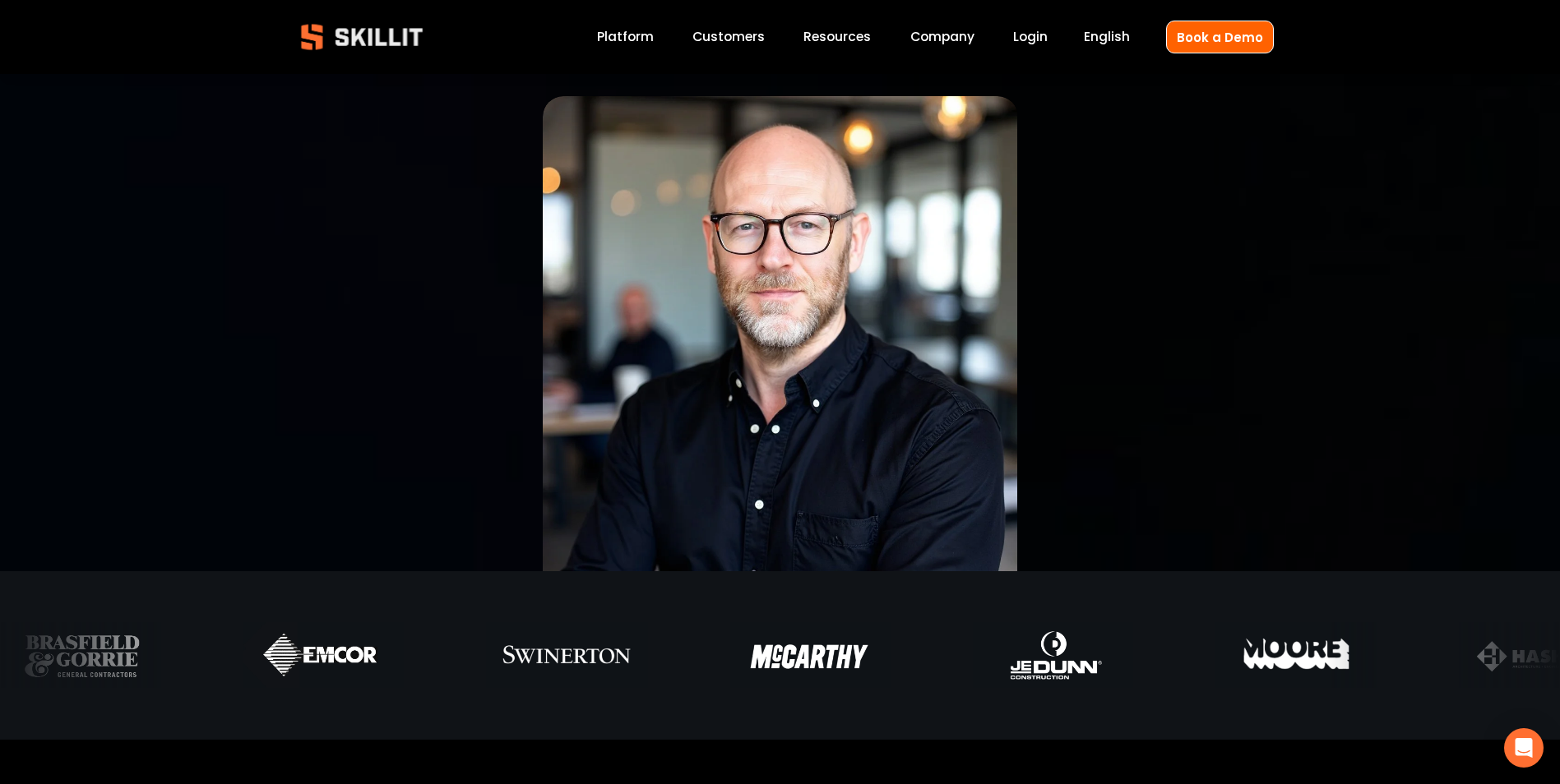
scroll to position [0, 0]
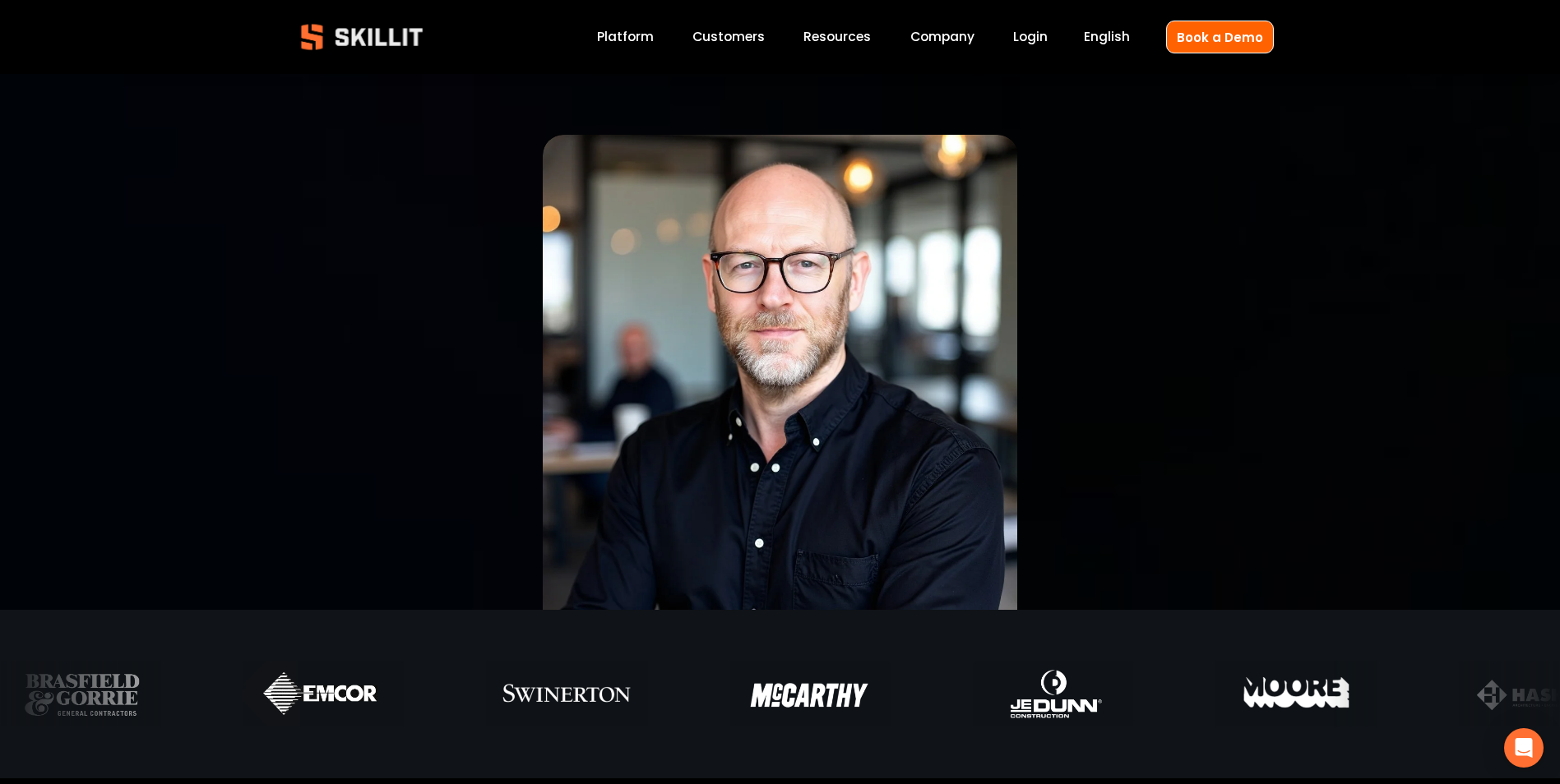
click at [1047, 45] on link "Login" at bounding box center [1031, 37] width 35 height 22
click at [389, 38] on img at bounding box center [362, 37] width 149 height 49
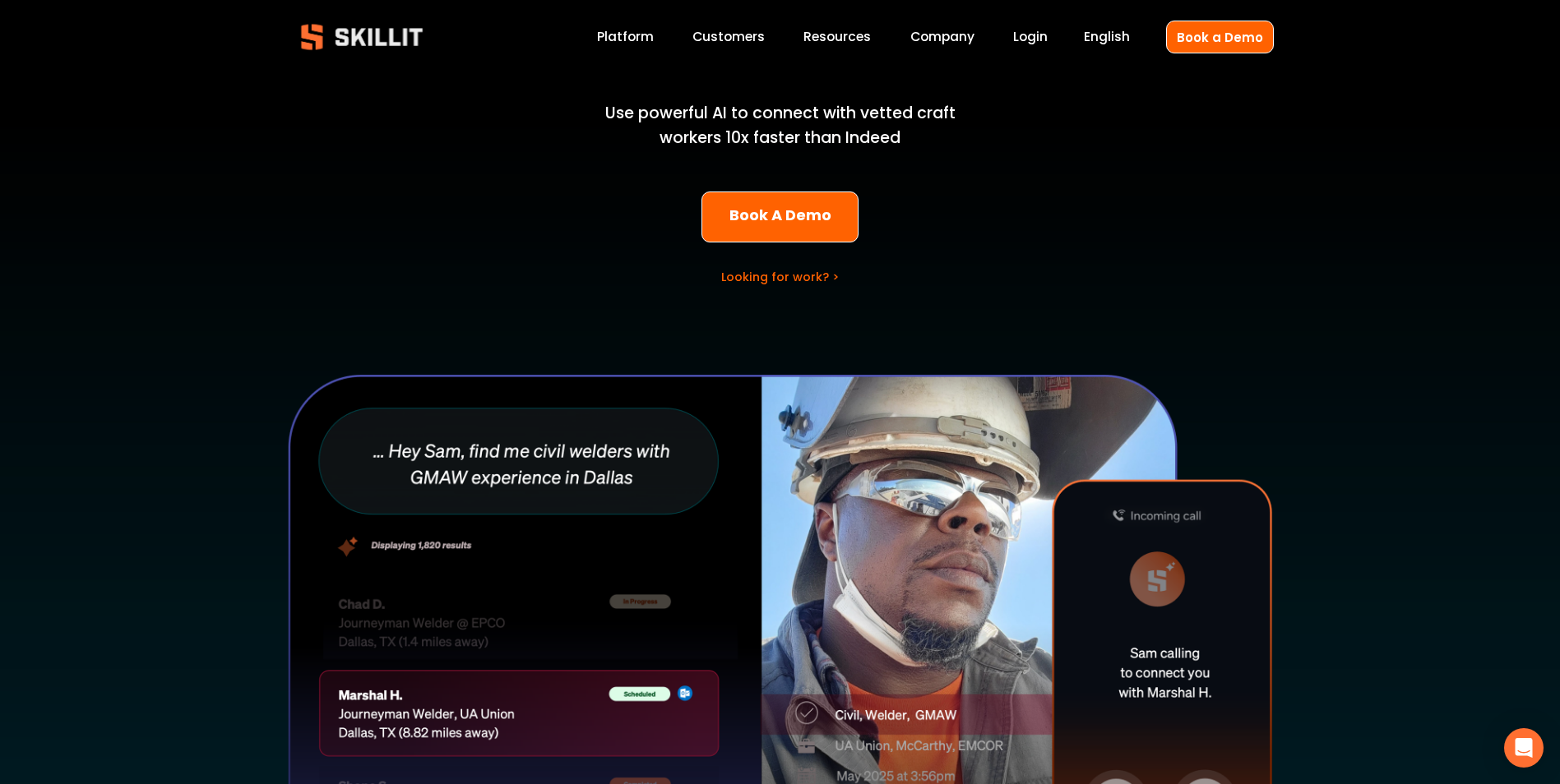
scroll to position [246, 0]
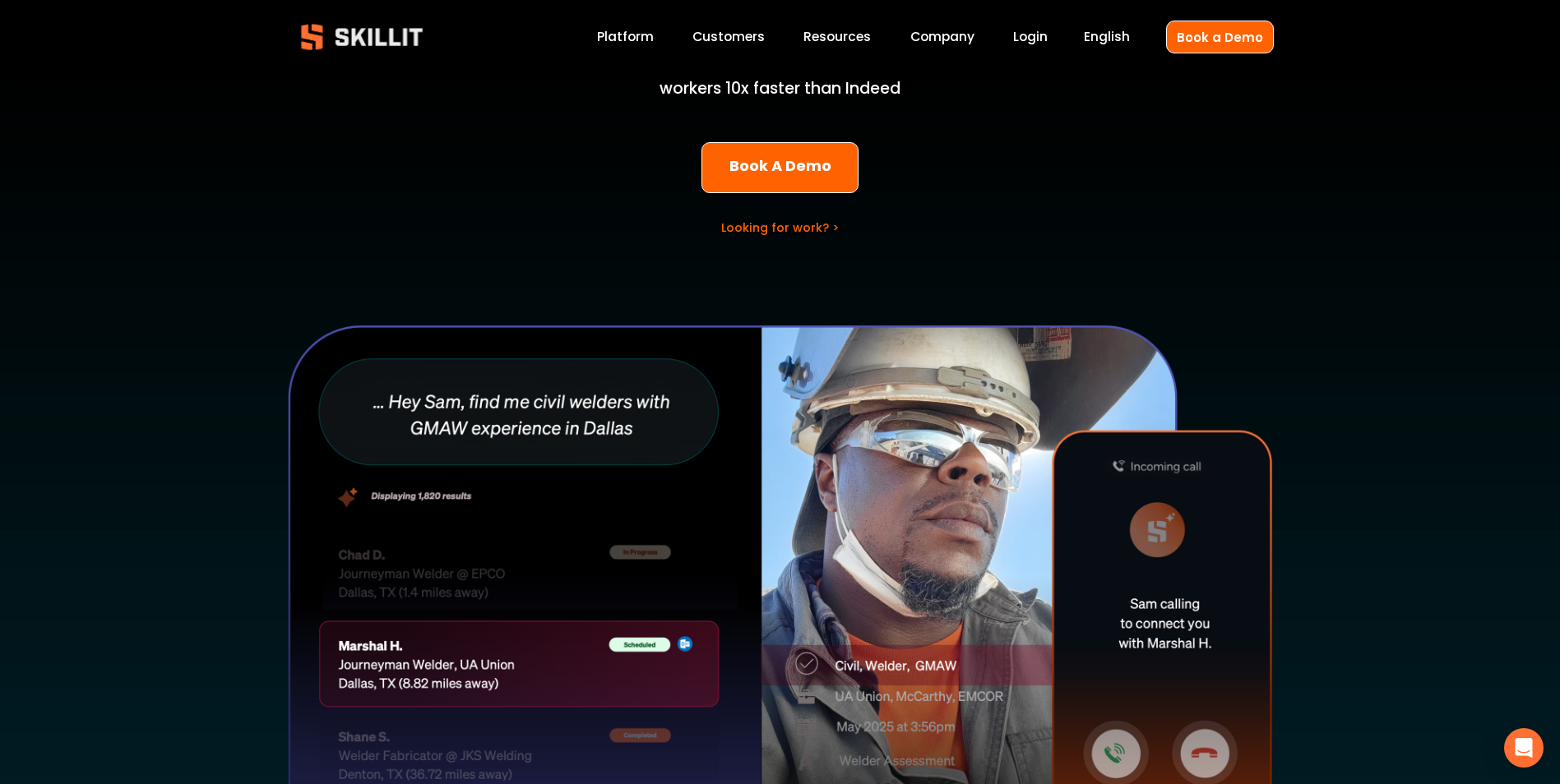
click at [781, 232] on link "Looking for work? >" at bounding box center [780, 227] width 118 height 17
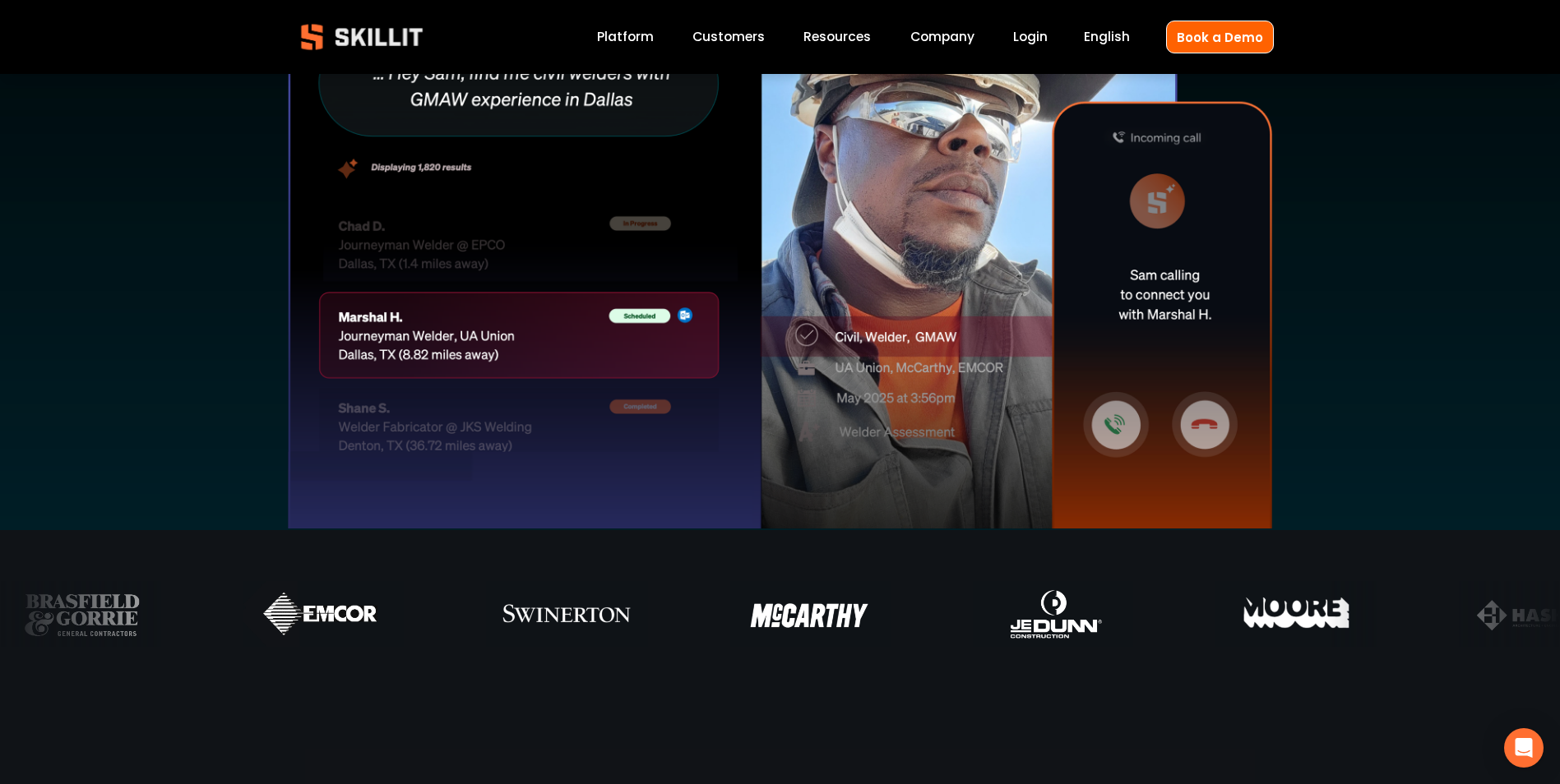
scroll to position [0, 0]
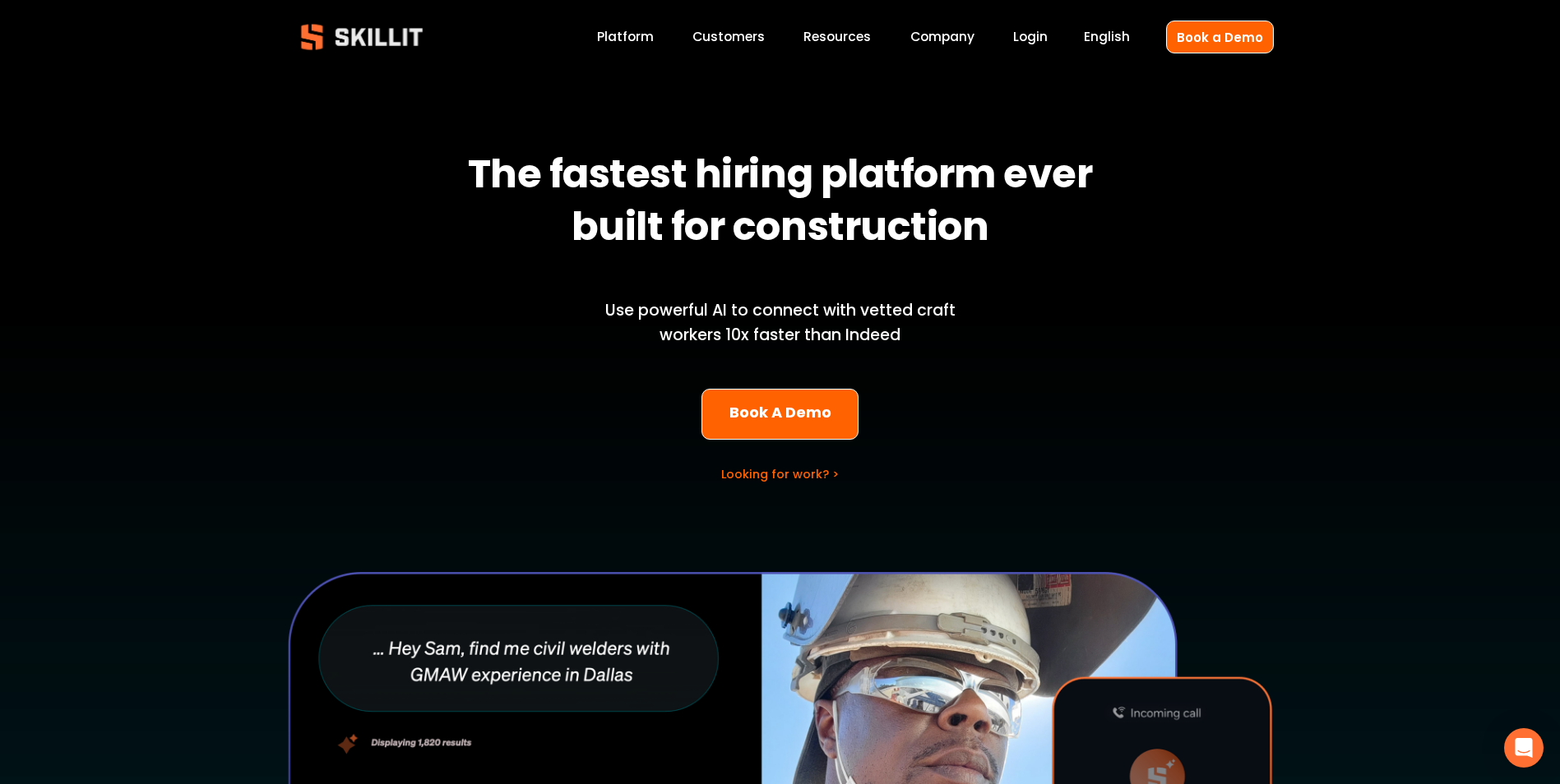
click at [766, 471] on link "Looking for work? >" at bounding box center [780, 474] width 118 height 17
